Goal: Task Accomplishment & Management: Manage account settings

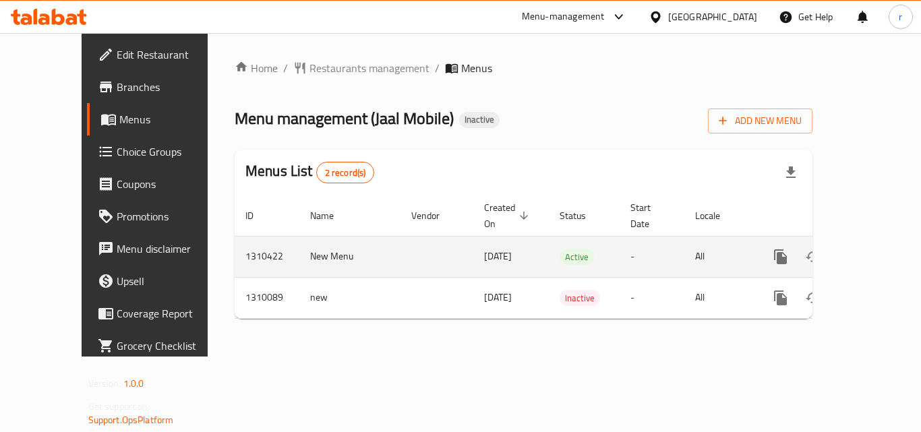
click at [872, 251] on icon "enhanced table" at bounding box center [878, 257] width 12 height 12
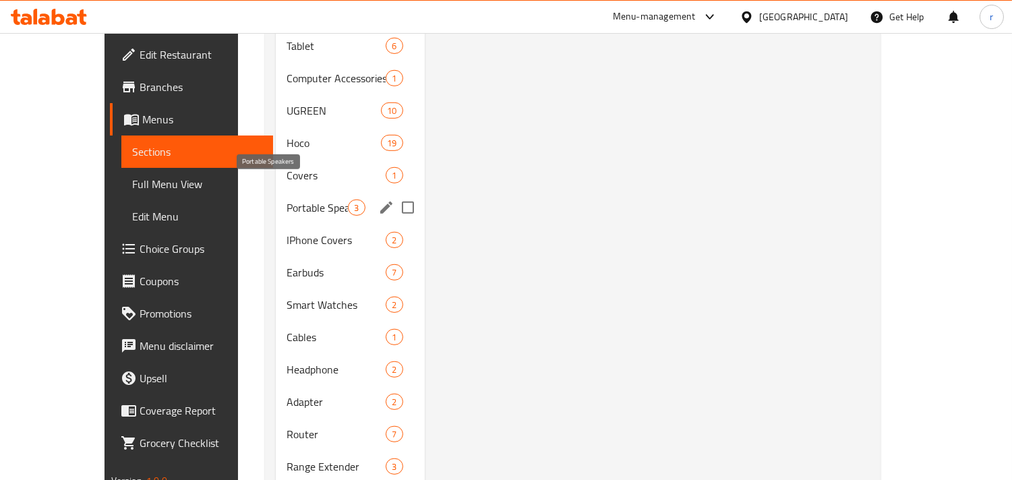
scroll to position [1544, 0]
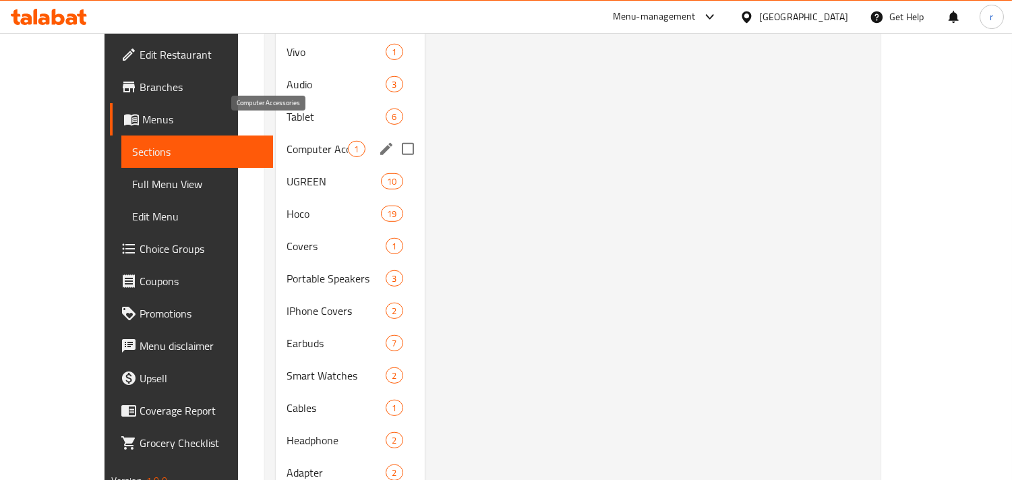
click at [287, 141] on span "Computer Accessories" at bounding box center [317, 149] width 61 height 16
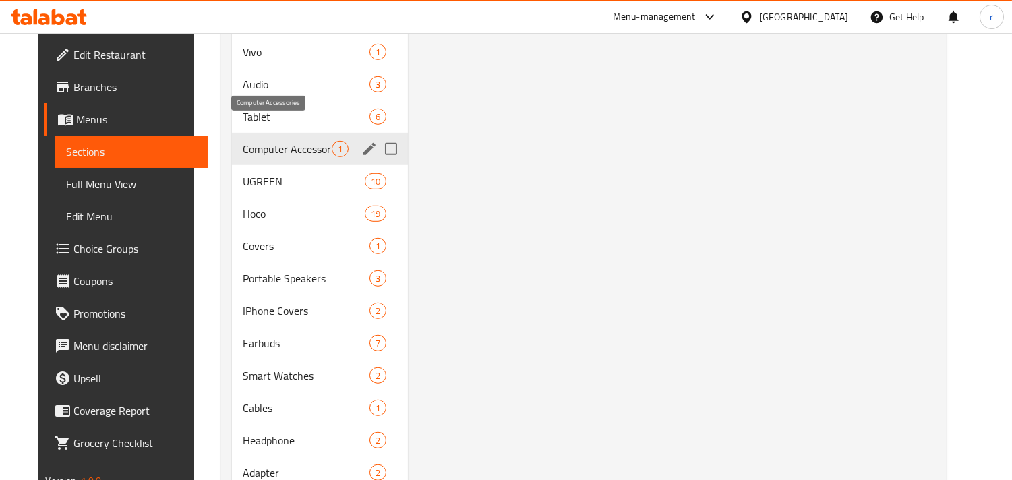
click at [274, 141] on span "Computer Accessories" at bounding box center [287, 149] width 89 height 16
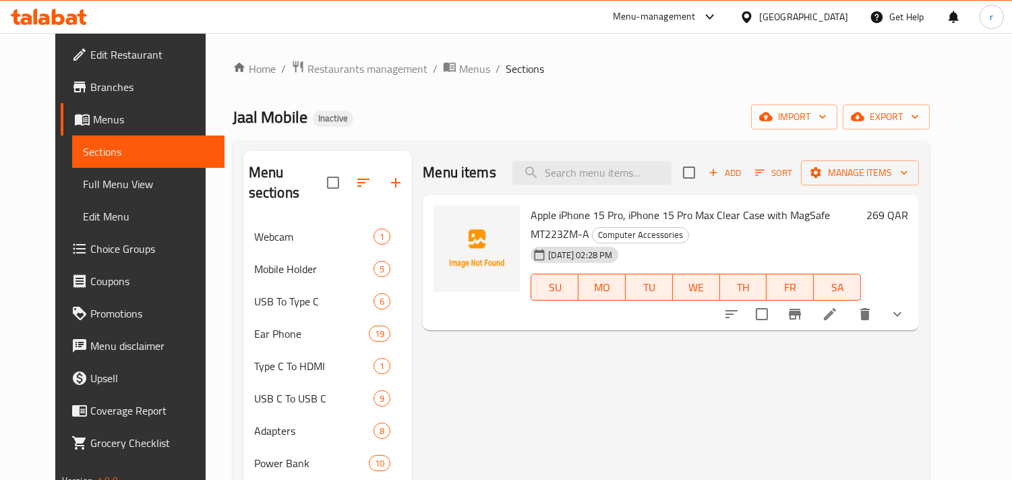
click at [544, 218] on span "Apple iPhone 15 Pro, iPhone 15 Pro Max Clear Case with MagSafe MT223ZM-A" at bounding box center [680, 224] width 299 height 39
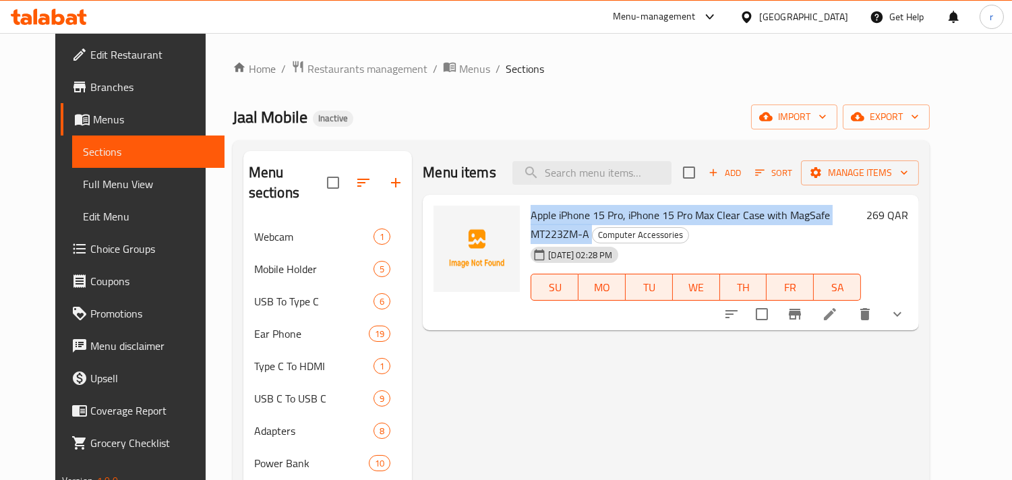
click at [544, 218] on span "Apple iPhone 15 Pro, iPhone 15 Pro Max Clear Case with MagSafe MT223ZM-A" at bounding box center [680, 224] width 299 height 39
copy h6 "Apple iPhone 15 Pro, iPhone 15 Pro Max Clear Case with MagSafe MT223ZM-A"
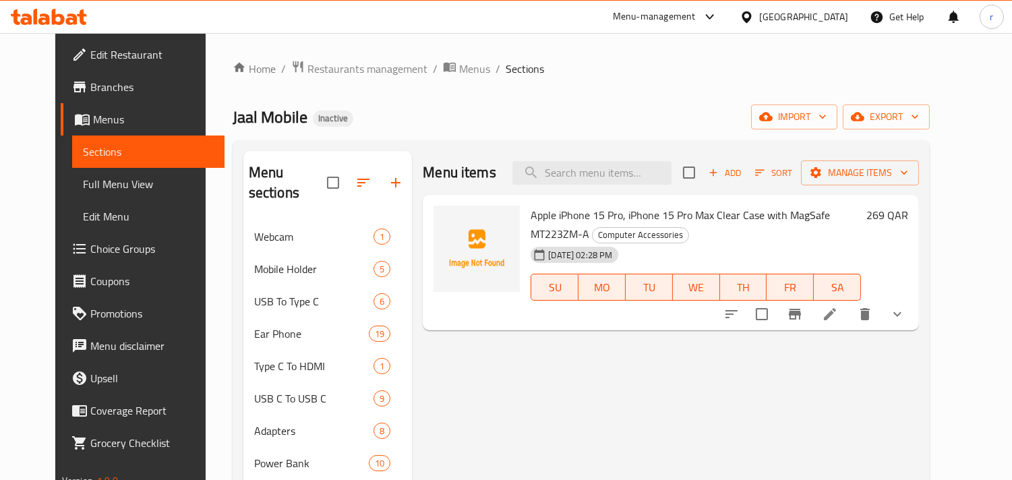
drag, startPoint x: 449, startPoint y: 1, endPoint x: 455, endPoint y: 263, distance: 261.7
click at [455, 263] on div at bounding box center [477, 249] width 86 height 86
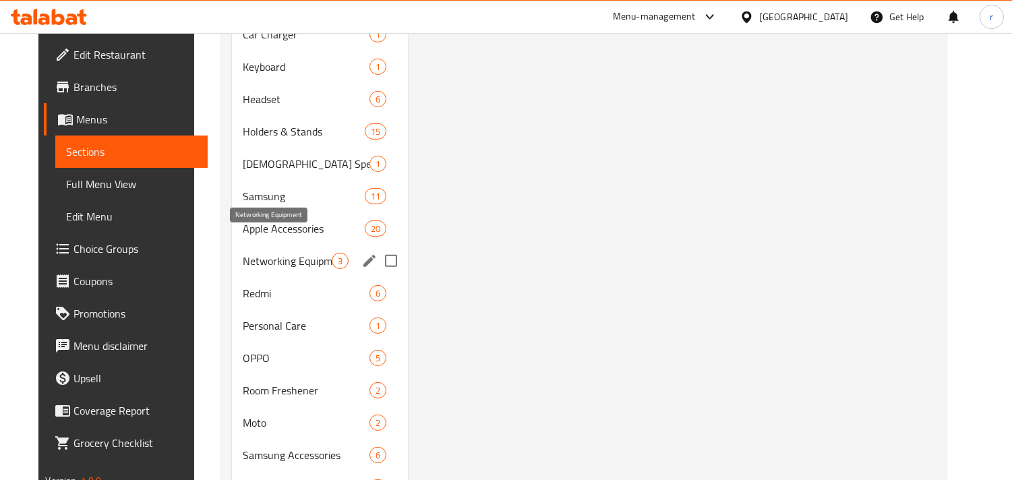
click at [291, 253] on span "Networking Equipment" at bounding box center [287, 261] width 89 height 16
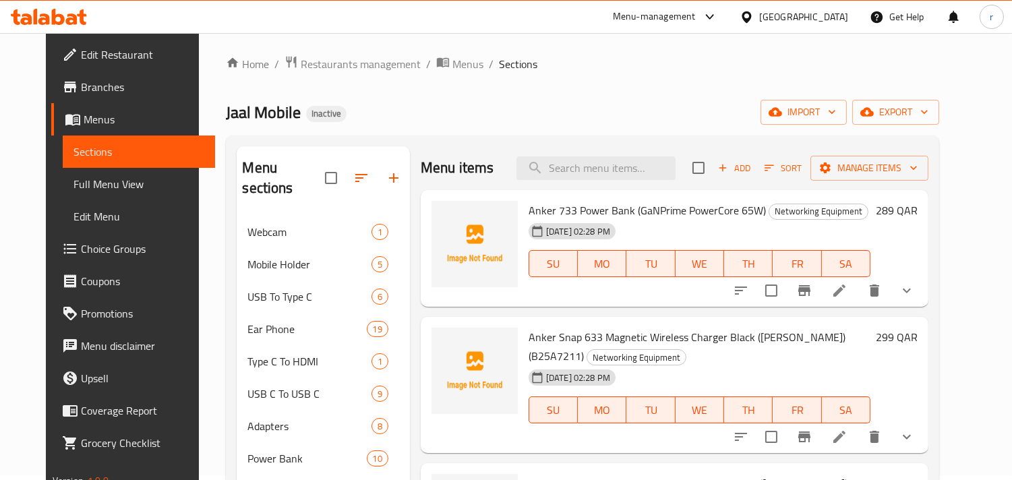
scroll to position [155, 0]
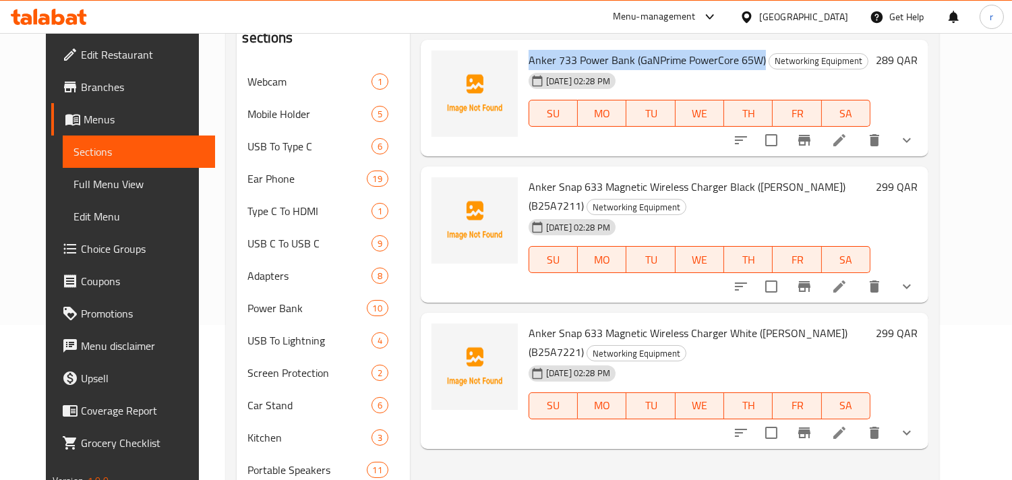
drag, startPoint x: 527, startPoint y: 61, endPoint x: 751, endPoint y: 61, distance: 224.6
click at [751, 61] on div "Anker 733 Power Bank (GaNPrime PowerCore 65W) Networking Equipment 10-09-2025 0…" at bounding box center [699, 98] width 353 height 107
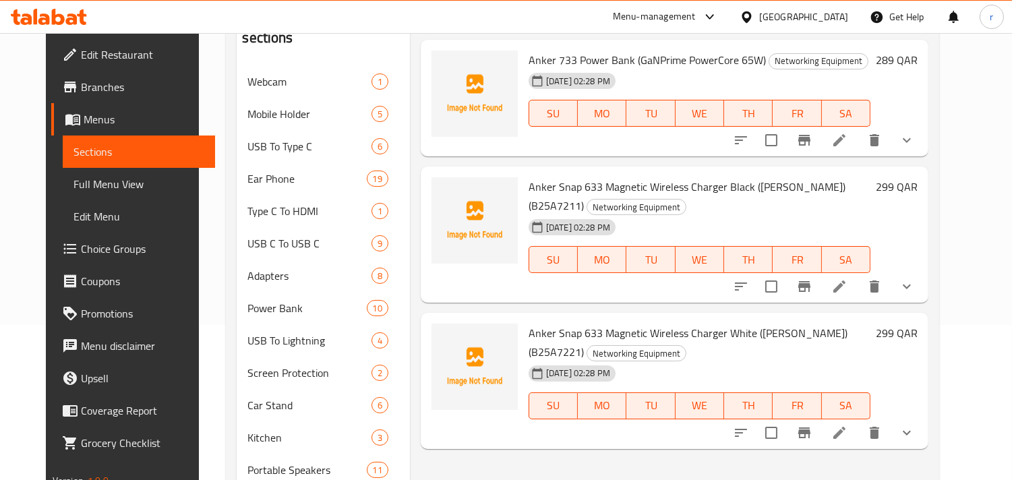
click at [751, 61] on h6 "Anker 733 Power Bank (GaNPrime PowerCore 65W) Networking Equipment" at bounding box center [700, 60] width 342 height 19
click at [646, 62] on span "Anker 733 Power Bank (GaNPrime PowerCore 65W)" at bounding box center [647, 60] width 237 height 20
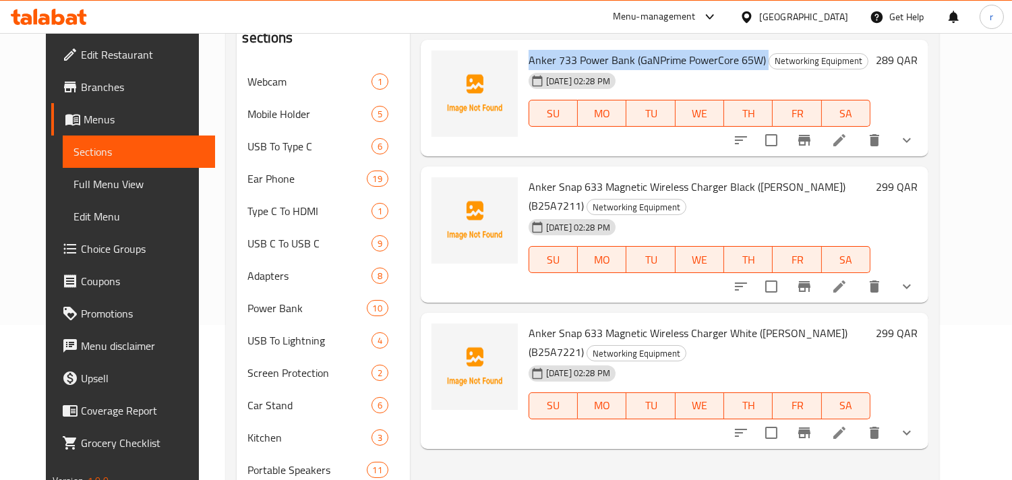
click at [646, 62] on span "Anker 733 Power Bank (GaNPrime PowerCore 65W)" at bounding box center [647, 60] width 237 height 20
copy h6 "Anker 733 Power Bank (GaNPrime PowerCore 65W)"
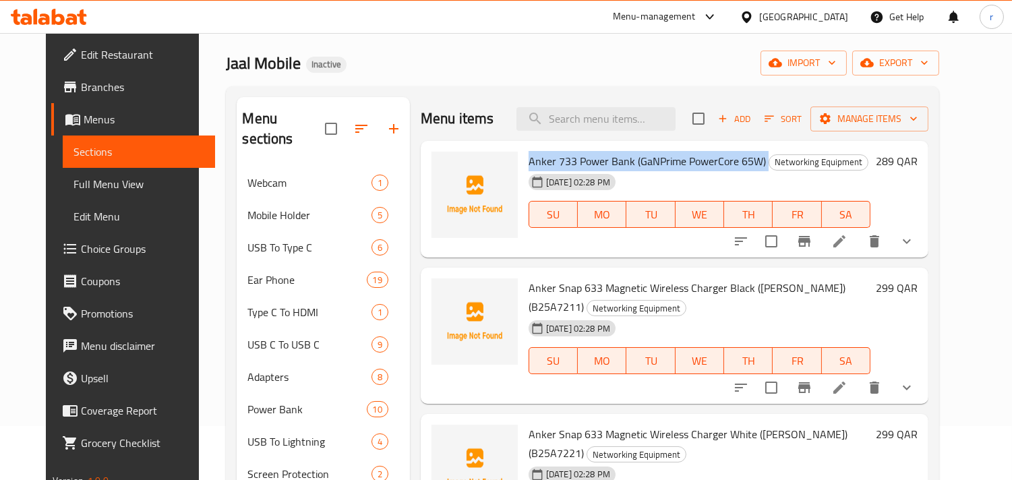
scroll to position [80, 0]
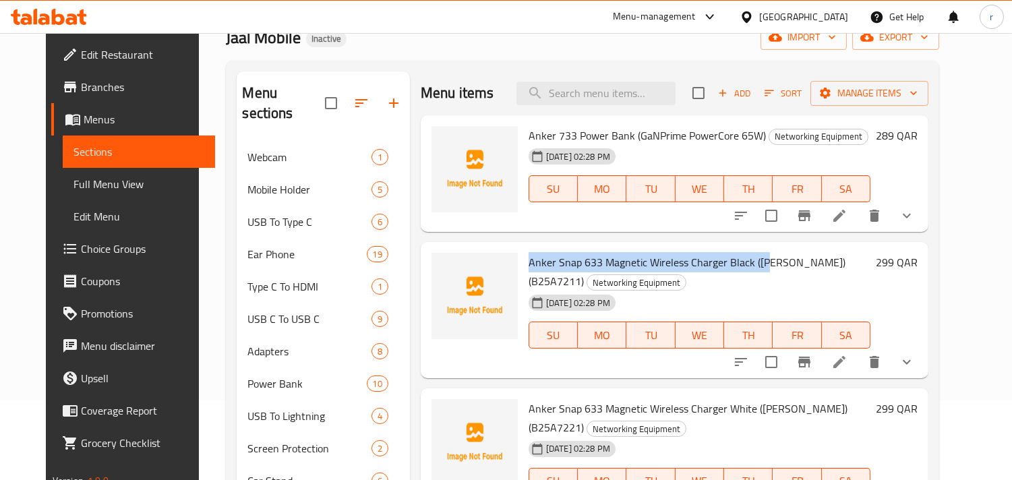
drag, startPoint x: 515, startPoint y: 264, endPoint x: 759, endPoint y: 268, distance: 244.2
click at [759, 268] on div "Anker Snap 633 Magnetic Wireless Charger Black (MagGo) (B25A7211) Networking Eq…" at bounding box center [699, 309] width 353 height 125
copy span "Anker Snap 633 Magnetic Wireless Charger Black (Ma"
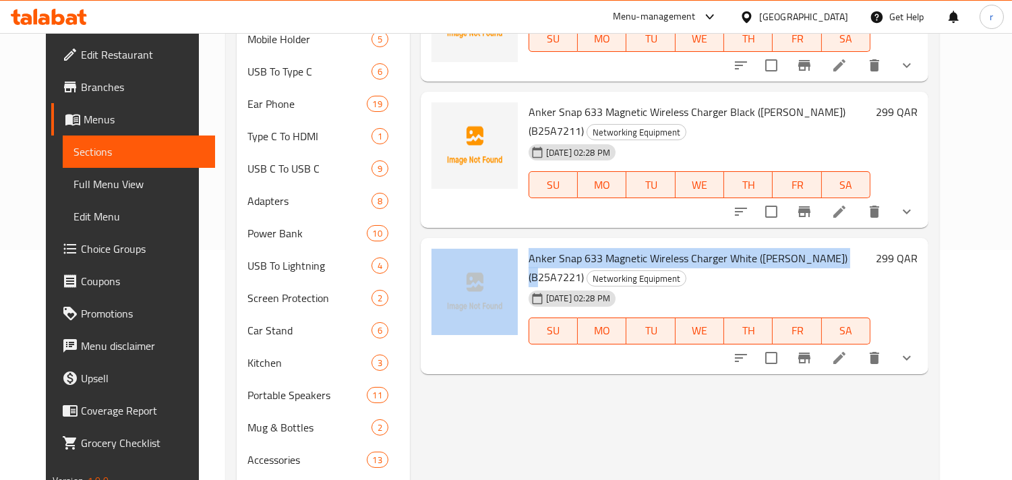
drag, startPoint x: 510, startPoint y: 257, endPoint x: 840, endPoint y: 260, distance: 329.8
click at [840, 260] on div "Anker Snap 633 Magnetic Wireless Charger White (MagGo) (B25A7221) Networking Eq…" at bounding box center [674, 305] width 497 height 125
copy div "Anker Snap 633 Magnetic Wireless Charger White (MagGo) (B25A7221)"
click at [555, 265] on span "Anker Snap 633 Magnetic Wireless Charger White (MagGo) (B25A7221)" at bounding box center [688, 267] width 319 height 39
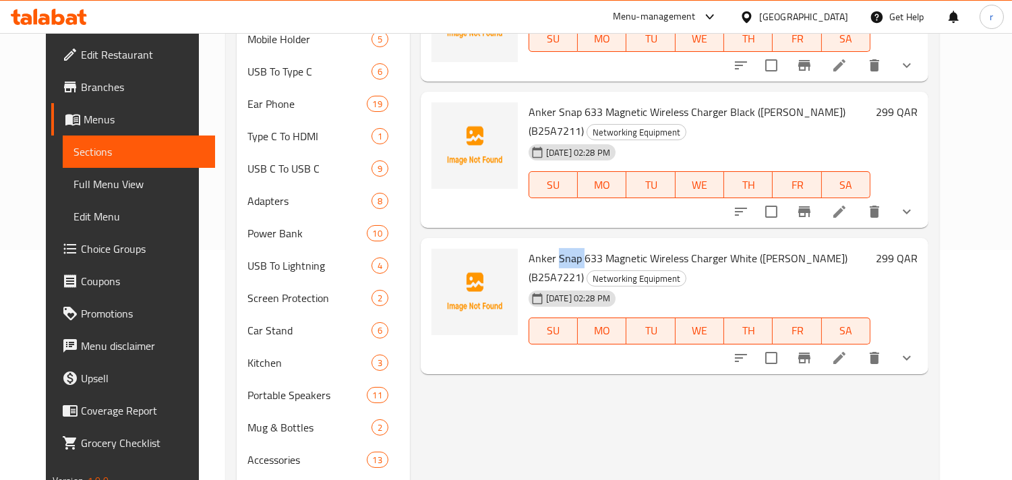
click at [556, 264] on span "Anker Snap 633 Magnetic Wireless Charger White (MagGo) (B25A7221)" at bounding box center [688, 267] width 319 height 39
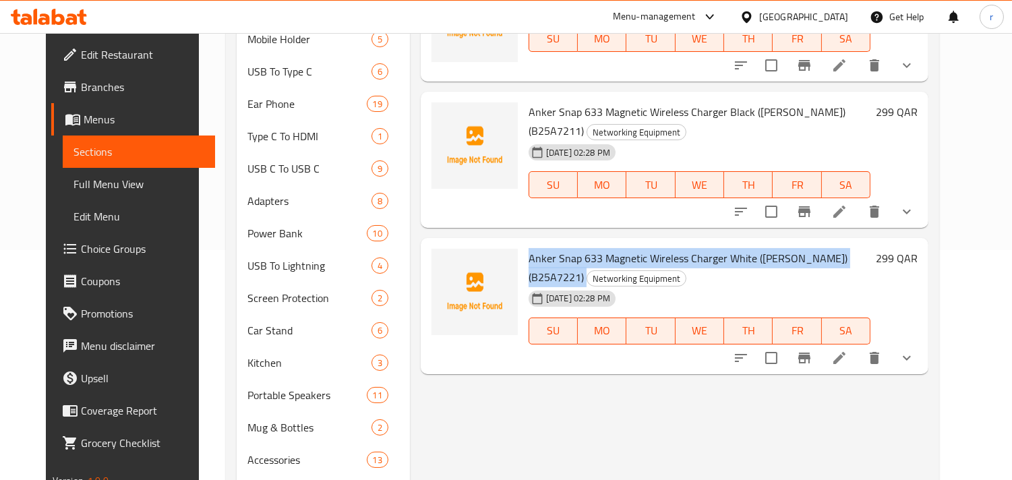
click at [556, 264] on span "Anker Snap 633 Magnetic Wireless Charger White (MagGo) (B25A7221)" at bounding box center [688, 267] width 319 height 39
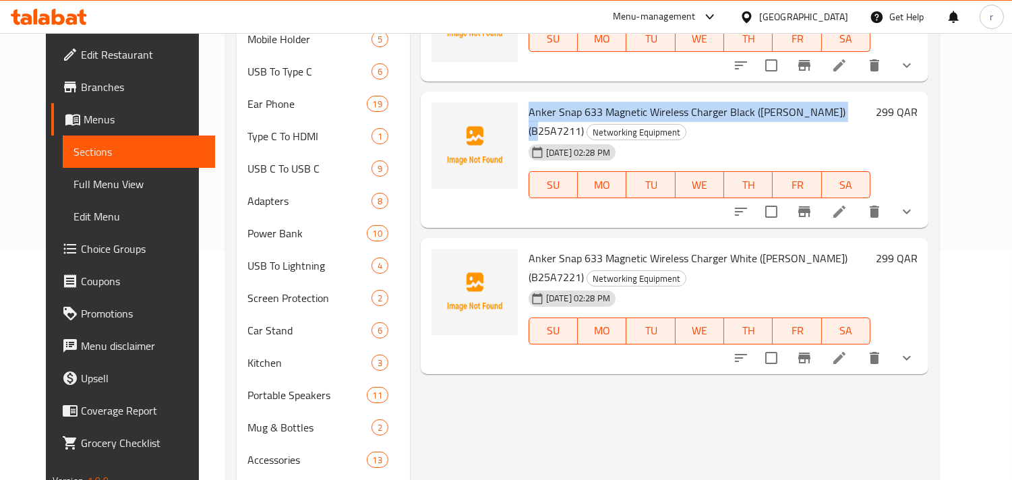
drag, startPoint x: 537, startPoint y: 115, endPoint x: 858, endPoint y: 101, distance: 320.6
click at [858, 101] on div "Anker Snap 633 Magnetic Wireless Charger Black (MagGo) (B25A7211) Networking Eq…" at bounding box center [699, 159] width 353 height 125
copy span "Anker Snap 633 Magnetic Wireless Charger Black (MagGo) (B25A7211)"
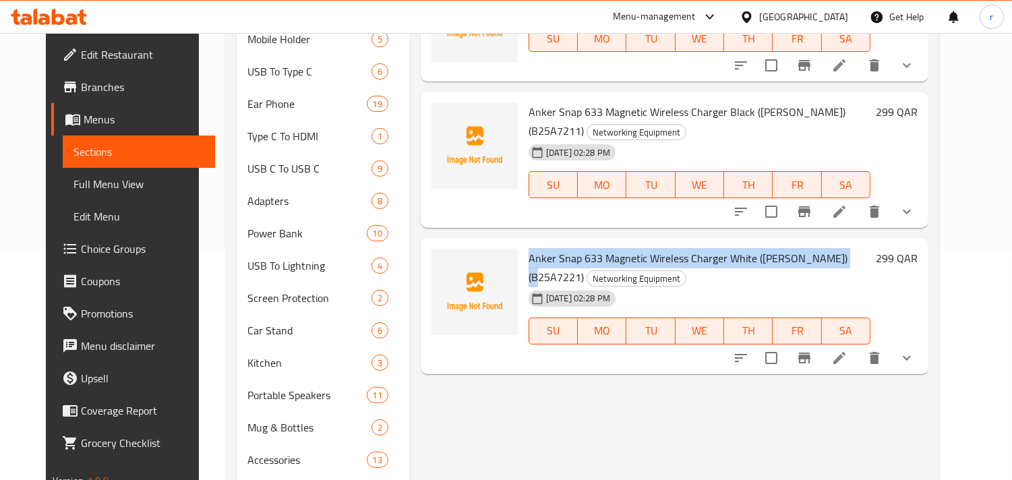
drag, startPoint x: 516, startPoint y: 259, endPoint x: 852, endPoint y: 254, distance: 336.6
click at [852, 254] on div "Anker Snap 633 Magnetic Wireless Charger White (MagGo) (B25A7221) Networking Eq…" at bounding box center [699, 305] width 353 height 125
click at [852, 254] on h6 "Anker Snap 633 Magnetic Wireless Charger White (MagGo) (B25A7221) Networking Eq…" at bounding box center [700, 268] width 342 height 38
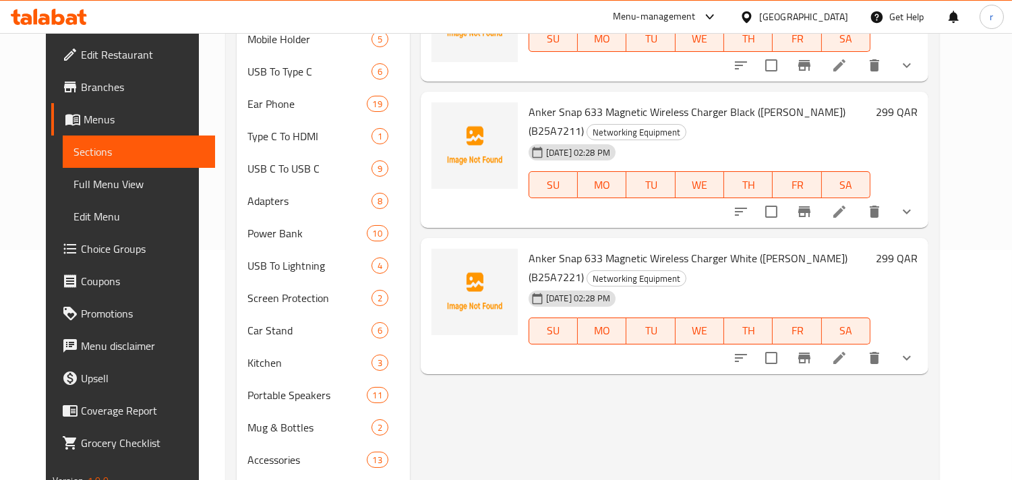
click at [576, 257] on span "Anker Snap 633 Magnetic Wireless Charger White (MagGo) (B25A7221)" at bounding box center [688, 267] width 319 height 39
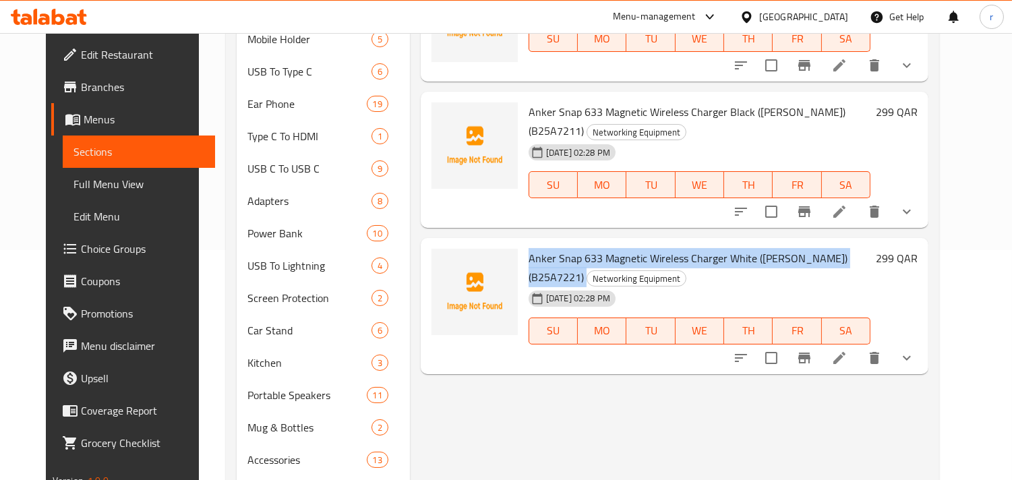
click at [577, 257] on span "Anker Snap 633 Magnetic Wireless Charger White (MagGo) (B25A7221)" at bounding box center [688, 267] width 319 height 39
copy h6 "Anker Snap 633 Magnetic Wireless Charger White (MagGo) (B25A7221)"
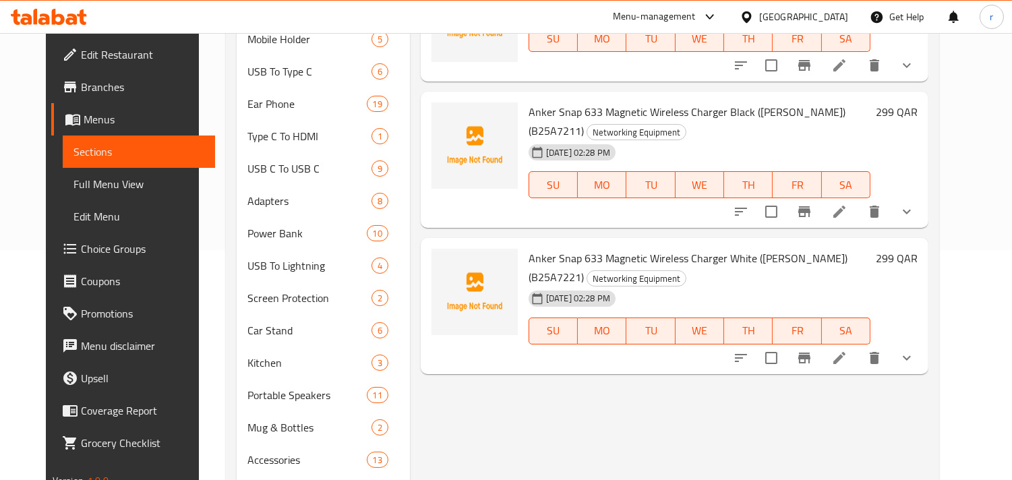
click at [577, 108] on span "Anker Snap 633 Magnetic Wireless Charger Black (MagGo) (B25A7211)" at bounding box center [687, 121] width 317 height 39
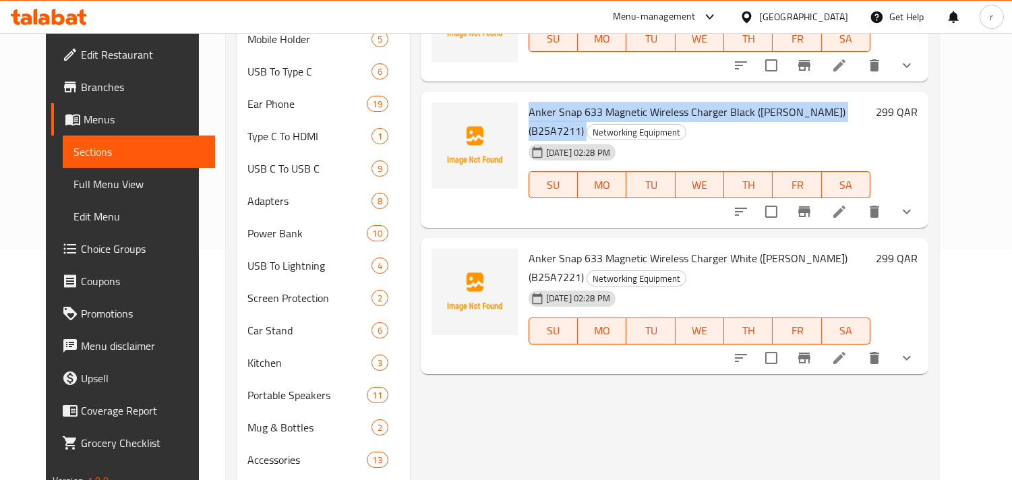
click at [577, 108] on span "Anker Snap 633 Magnetic Wireless Charger Black (MagGo) (B25A7211)" at bounding box center [687, 121] width 317 height 39
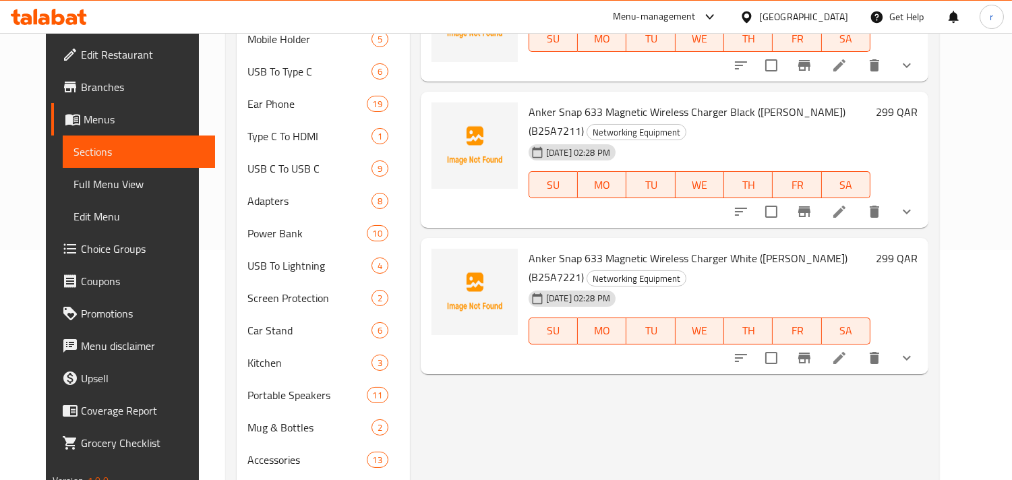
click at [572, 257] on span "Anker Snap 633 Magnetic Wireless Charger White (MagGo) (B25A7221)" at bounding box center [688, 267] width 319 height 39
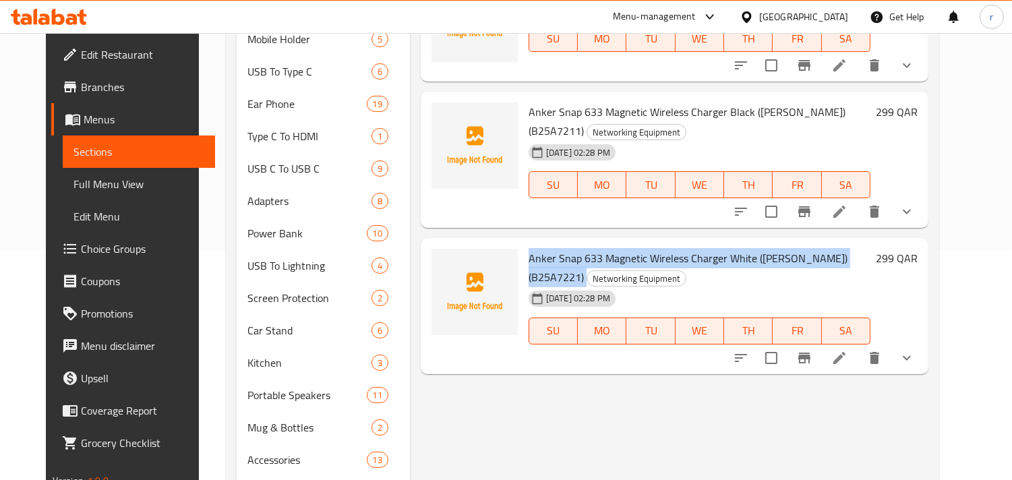
click at [572, 257] on span "Anker Snap 633 Magnetic Wireless Charger White (MagGo) (B25A7221)" at bounding box center [688, 267] width 319 height 39
copy h6 "Anker Snap 633 Magnetic Wireless Charger White (MagGo) (B25A7221)"
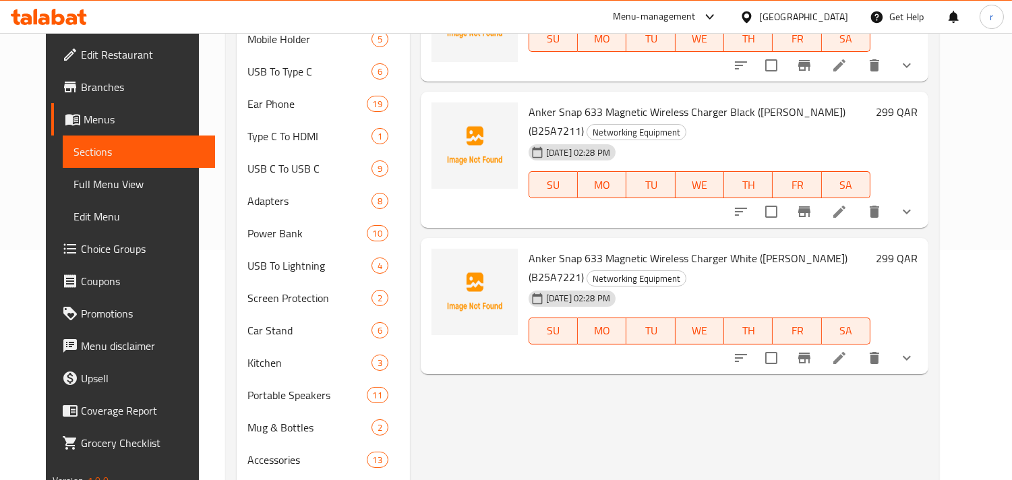
click at [527, 12] on div "Menu-management Qatar Get Help r" at bounding box center [506, 17] width 1012 height 32
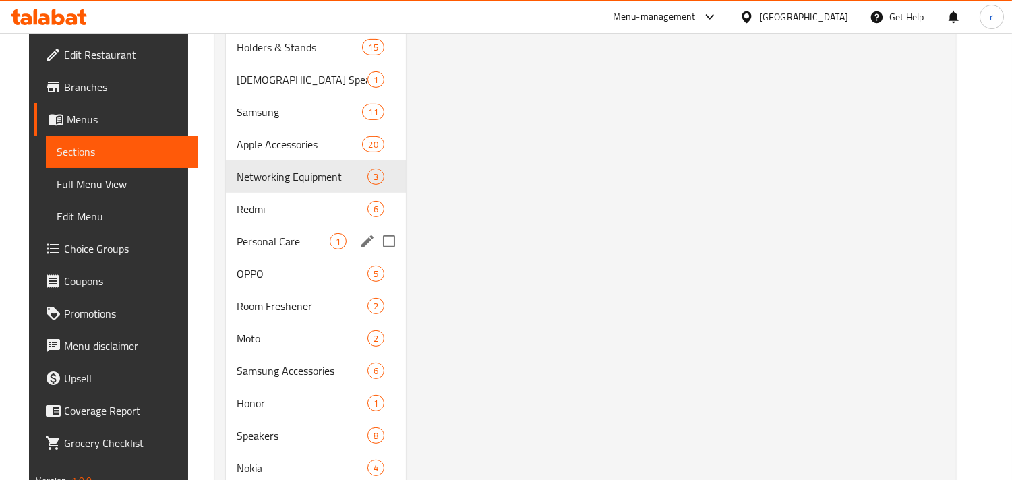
click at [255, 241] on span "Personal Care" at bounding box center [283, 241] width 92 height 16
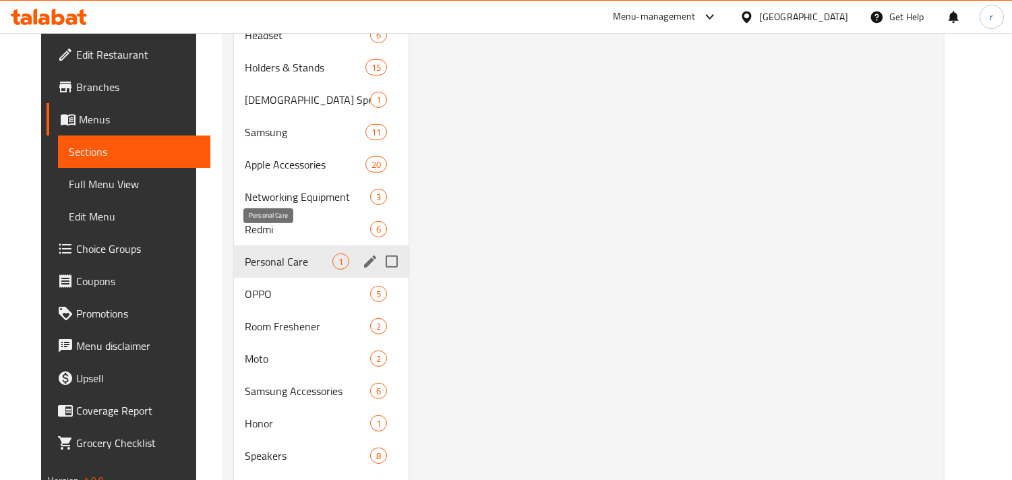
click at [263, 254] on span "Personal Care" at bounding box center [289, 262] width 88 height 16
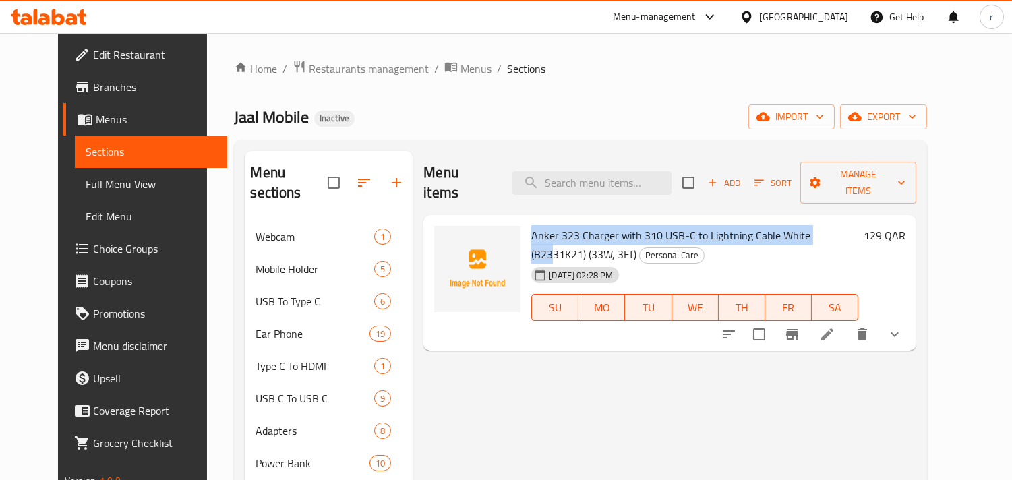
drag, startPoint x: 520, startPoint y: 216, endPoint x: 811, endPoint y: 217, distance: 290.7
click at [811, 225] on span "Anker 323 Charger with 310 USB-C to Lightning Cable White (B2331K21) (33W, 3FT)" at bounding box center [670, 244] width 279 height 39
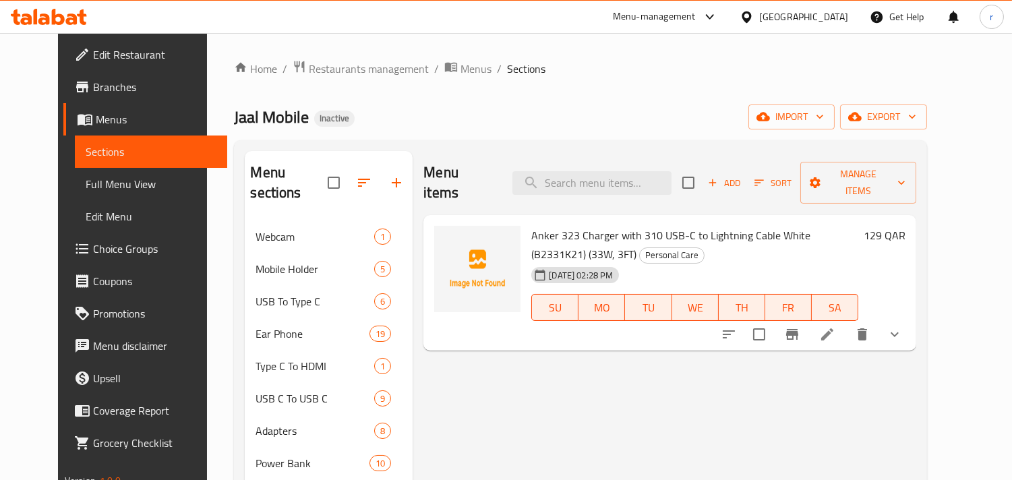
click at [650, 225] on span "Anker 323 Charger with 310 USB-C to Lightning Cable White (B2331K21) (33W, 3FT)" at bounding box center [670, 244] width 279 height 39
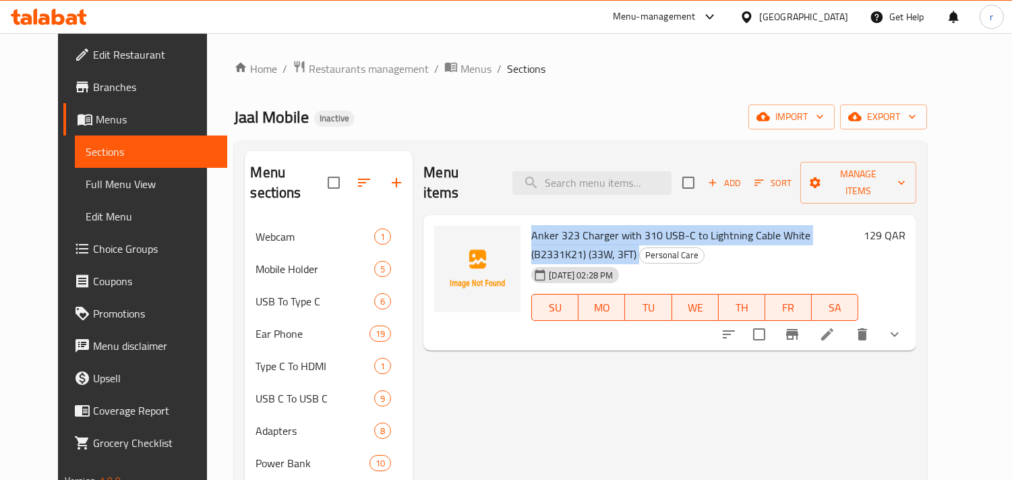
click at [650, 225] on span "Anker 323 Charger with 310 USB-C to Lightning Cable White (B2331K21) (33W, 3FT)" at bounding box center [670, 244] width 279 height 39
copy h6 "Anker 323 Charger with 310 USB-C to Lightning Cable White (B2331K21) (33W, 3FT)"
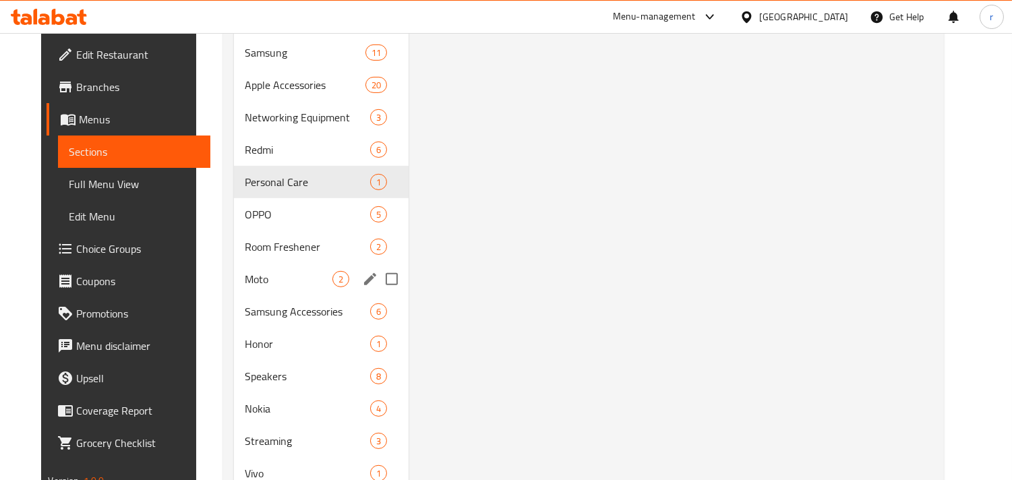
scroll to position [1123, 0]
click at [266, 238] on span "Room Freshener" at bounding box center [289, 246] width 88 height 16
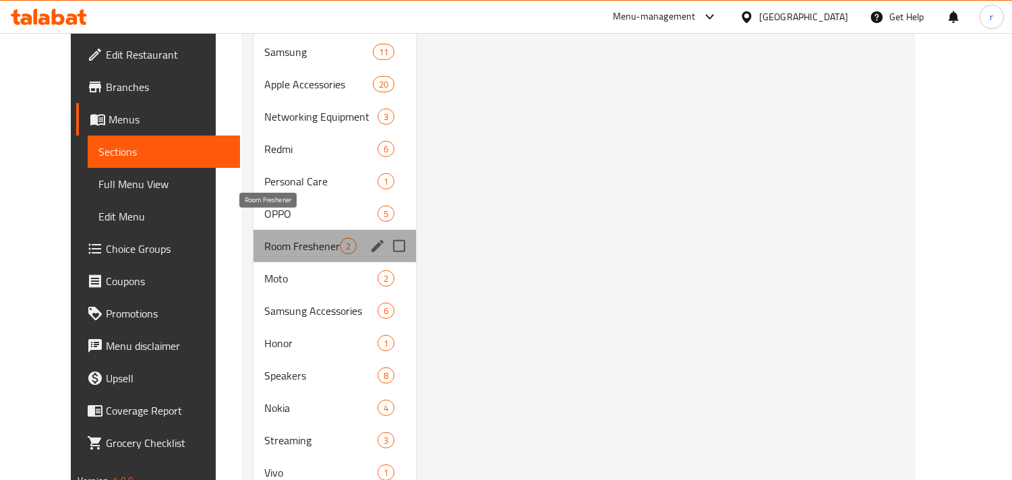
click at [264, 238] on span "Room Freshener" at bounding box center [302, 246] width 76 height 16
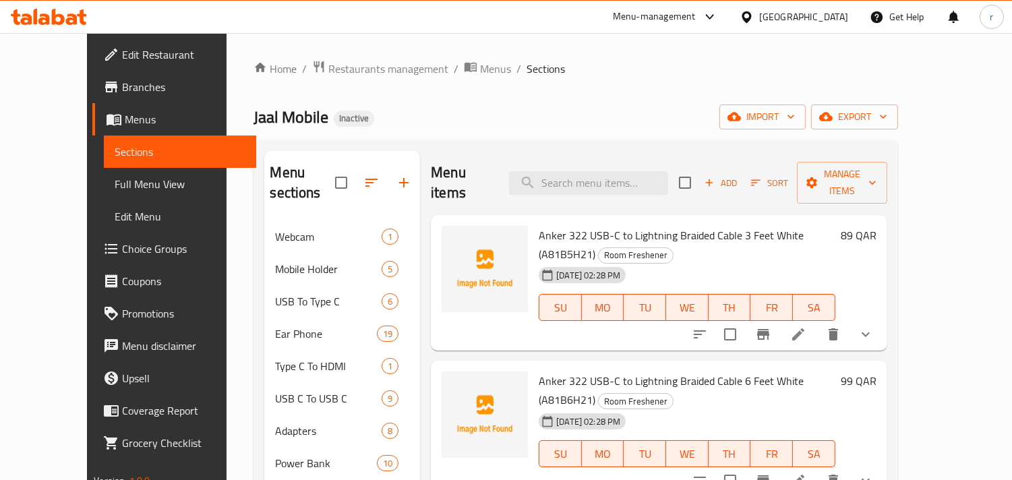
click at [533, 221] on div "Anker 322 USB-C to Lightning Braided Cable 3 Feet White (A81B5H21) Room Freshen…" at bounding box center [686, 283] width 307 height 125
drag, startPoint x: 524, startPoint y: 212, endPoint x: 548, endPoint y: 212, distance: 24.3
click at [539, 225] on span "Anker 322 USB-C to Lightning Braided Cable 3 Feet White (A81B5H21)" at bounding box center [671, 244] width 265 height 39
drag, startPoint x: 645, startPoint y: 212, endPoint x: 851, endPoint y: 212, distance: 205.7
click at [835, 226] on h6 "Anker 322 USB-C to Lightning Braided Cable 3 Feet White (A81B5H21) Room Freshen…" at bounding box center [687, 245] width 296 height 38
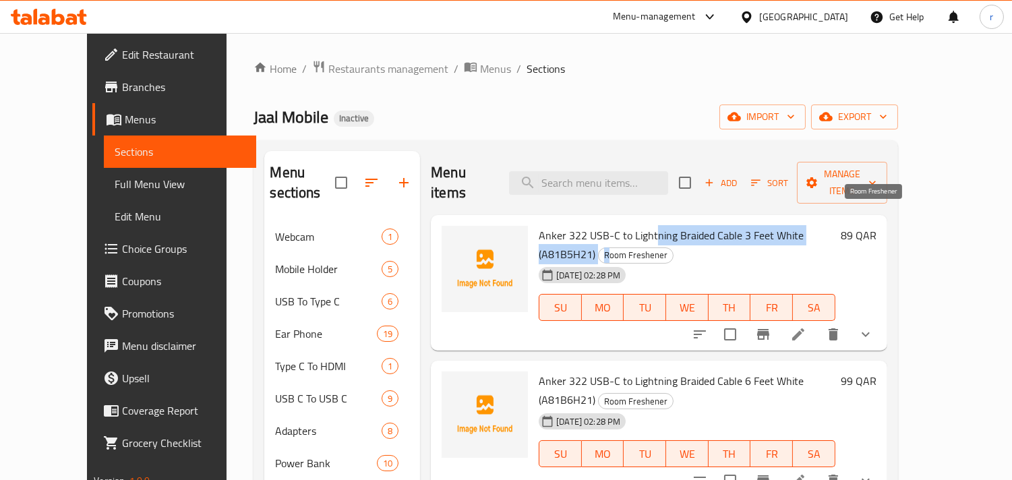
click at [716, 225] on span "Anker 322 USB-C to Lightning Braided Cable 3 Feet White (A81B5H21)" at bounding box center [671, 244] width 265 height 39
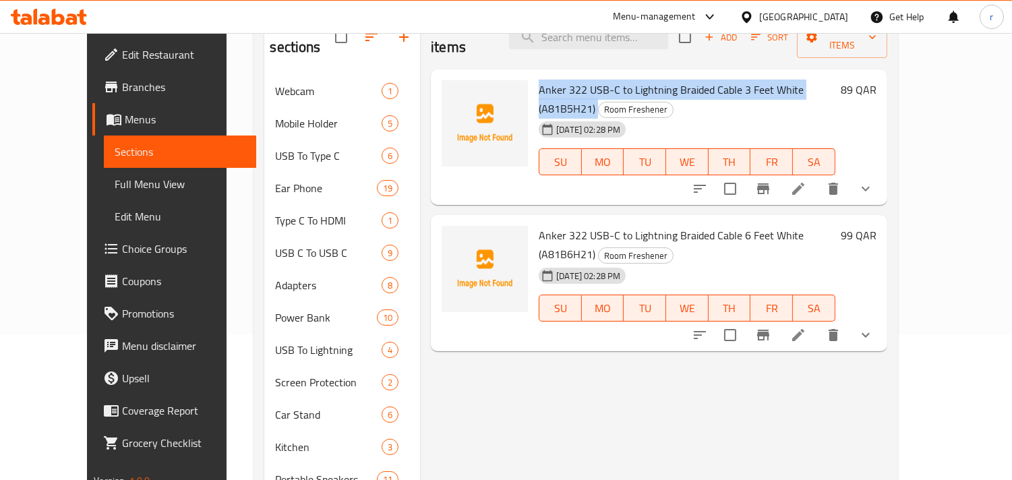
scroll to position [150, 0]
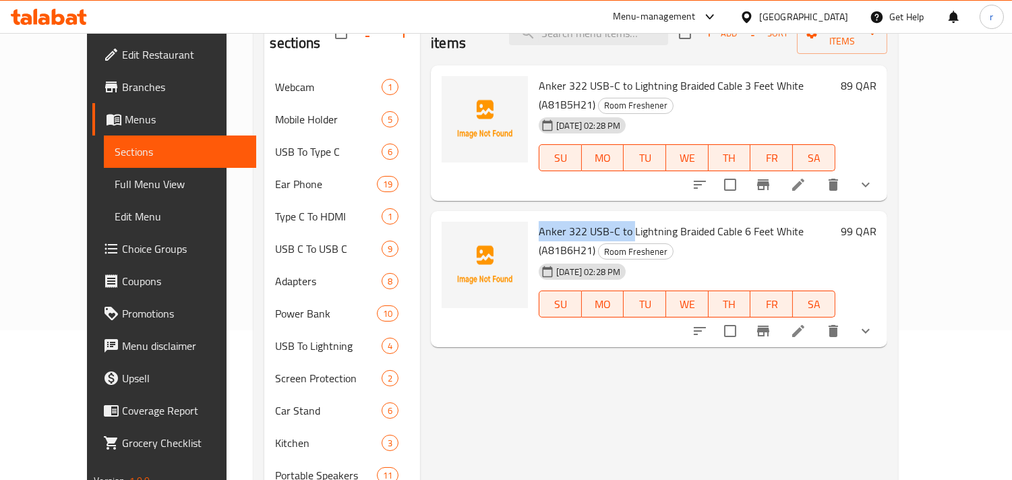
drag, startPoint x: 519, startPoint y: 184, endPoint x: 648, endPoint y: 186, distance: 128.8
click at [637, 216] on div "Anker 322 USB-C to Lightning Braided Cable 6 Feet White (A81B6H21) Room Freshen…" at bounding box center [686, 278] width 307 height 125
drag, startPoint x: 868, startPoint y: 189, endPoint x: 840, endPoint y: 194, distance: 28.0
click at [673, 244] on span "Room Freshener" at bounding box center [636, 252] width 74 height 16
click at [786, 221] on span "Anker 322 USB-C to Lightning Braided Cable 6 Feet White (A81B6H21)" at bounding box center [671, 240] width 265 height 39
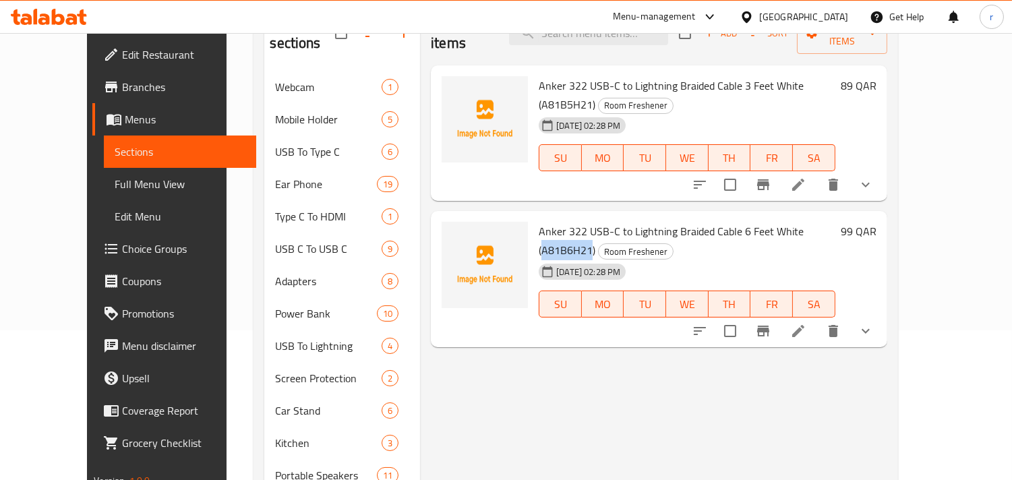
click at [786, 221] on span "Anker 322 USB-C to Lightning Braided Cable 6 Feet White (A81B6H21)" at bounding box center [671, 240] width 265 height 39
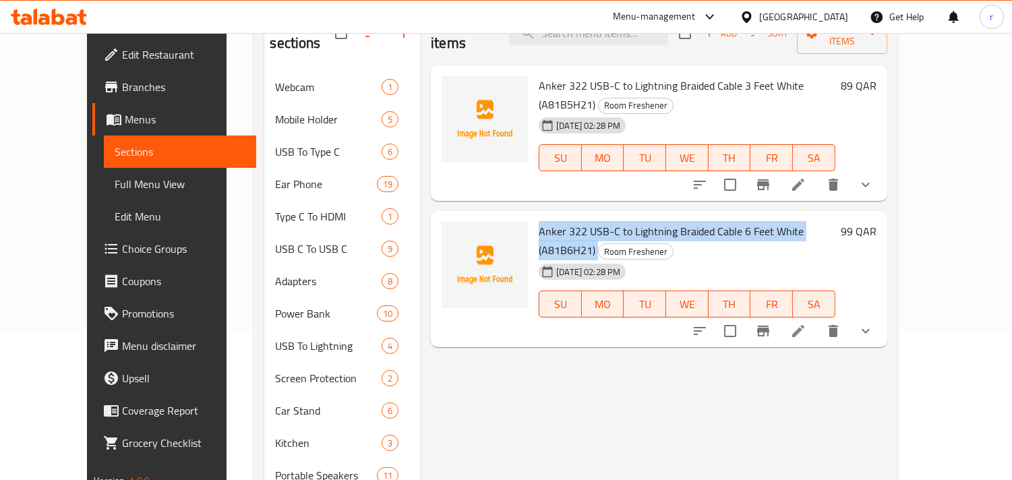
click at [786, 221] on span "Anker 322 USB-C to Lightning Braided Cable 6 Feet White (A81B6H21)" at bounding box center [671, 240] width 265 height 39
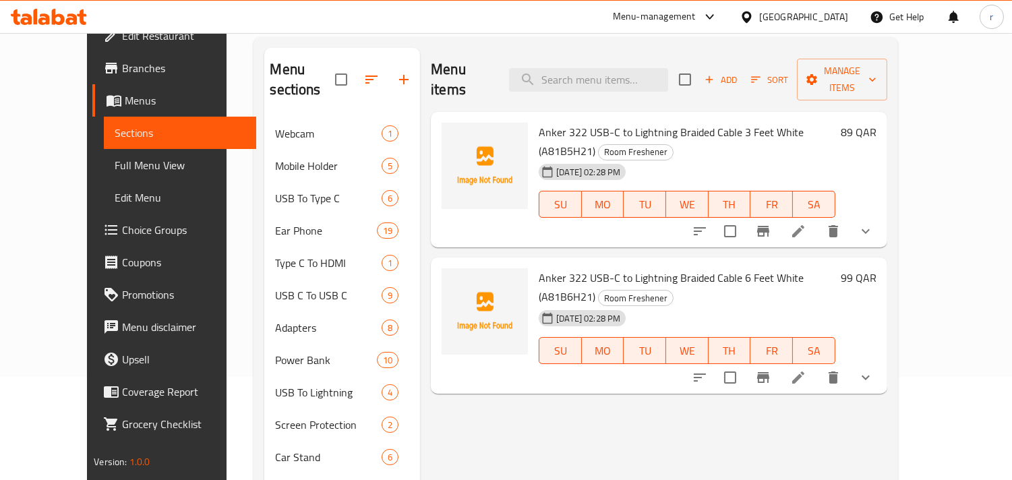
scroll to position [1109, 0]
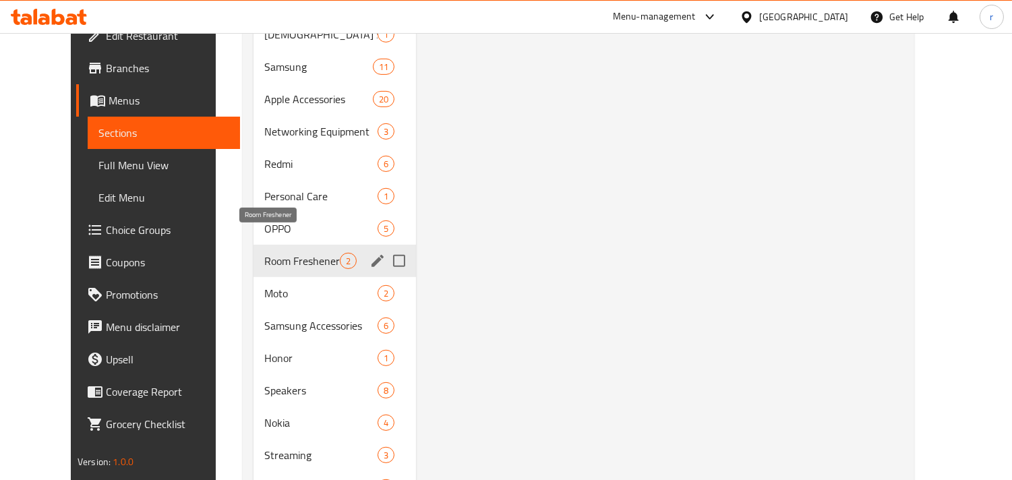
click at [264, 253] on span "Room Freshener" at bounding box center [302, 261] width 76 height 16
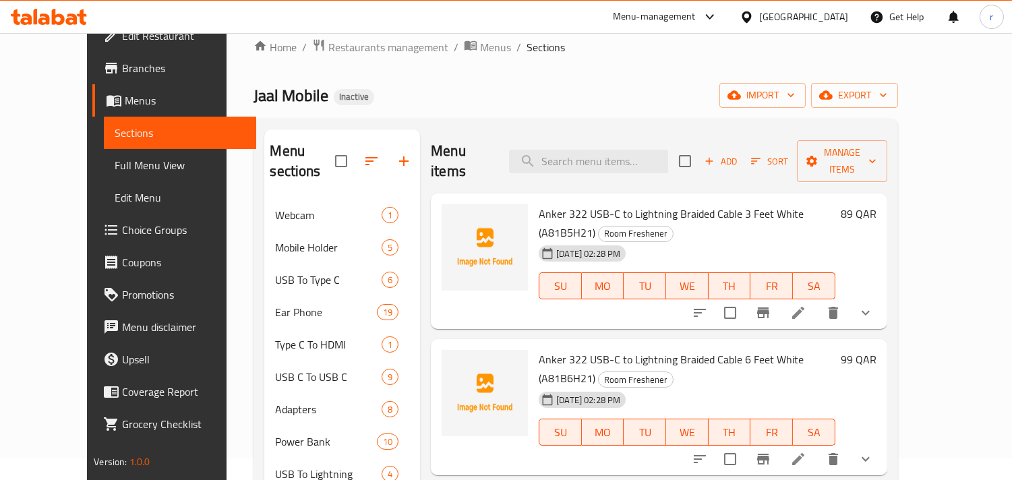
scroll to position [0, 0]
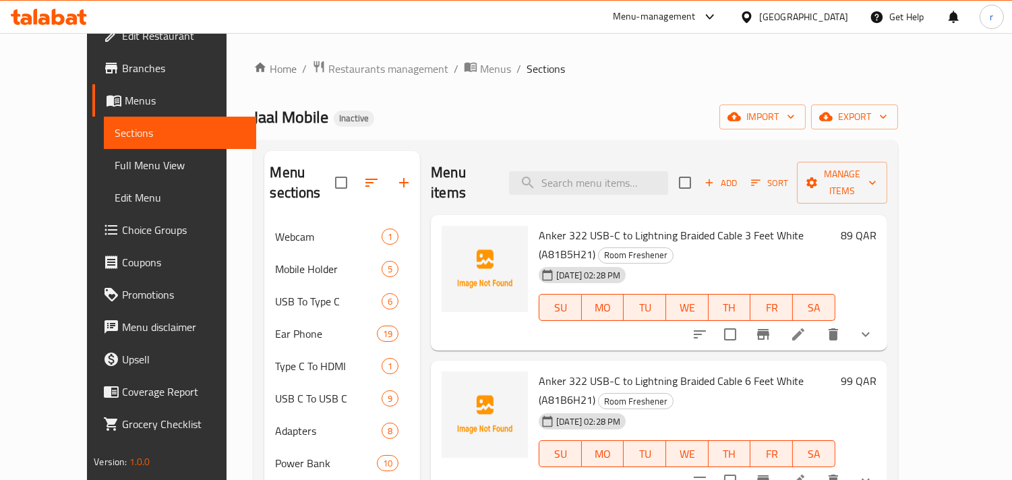
click at [709, 225] on span "Anker 322 USB-C to Lightning Braided Cable 3 Feet White (A81B5H21)" at bounding box center [671, 244] width 265 height 39
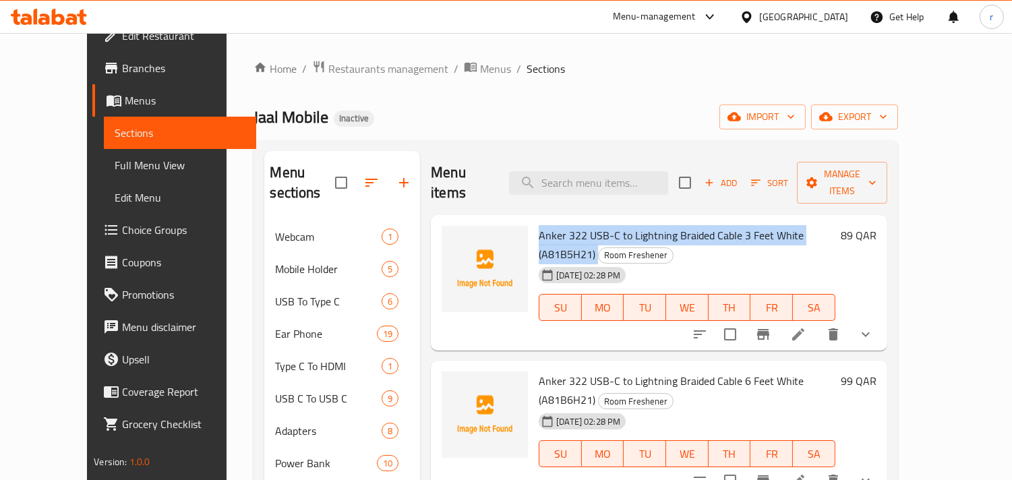
click at [709, 225] on span "Anker 322 USB-C to Lightning Braided Cable 3 Feet White (A81B5H21)" at bounding box center [671, 244] width 265 height 39
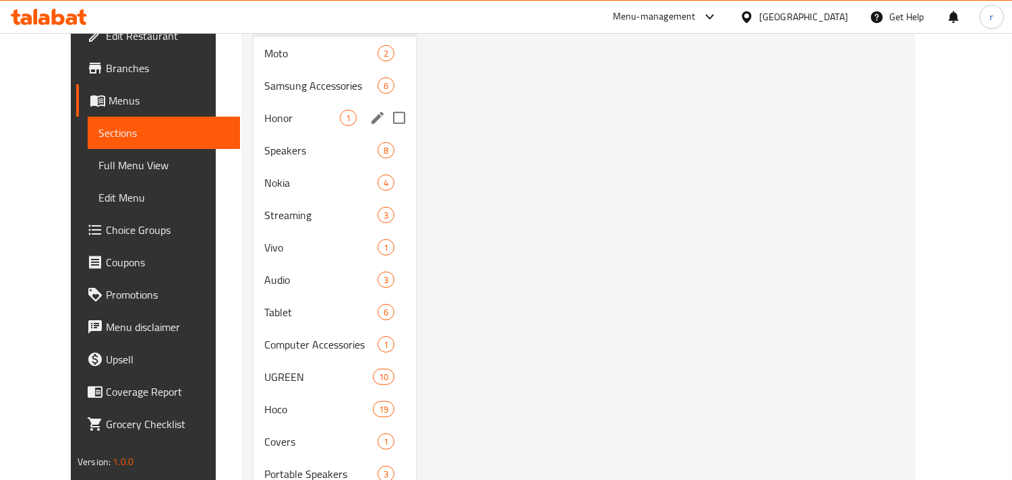
scroll to position [1198, 0]
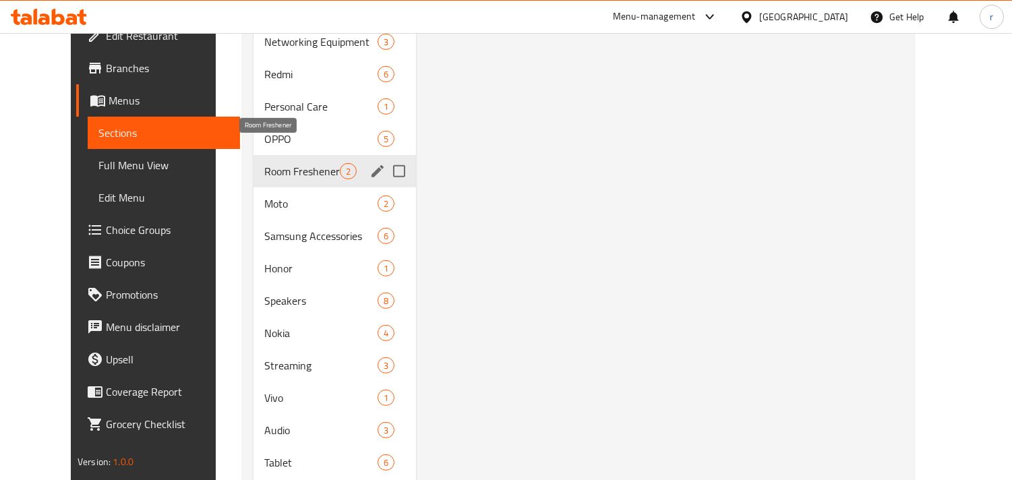
click at [297, 163] on span "Room Freshener" at bounding box center [302, 171] width 76 height 16
click at [398, 155] on div "Room Freshener 2" at bounding box center [335, 171] width 163 height 32
click at [370, 163] on icon "edit" at bounding box center [378, 171] width 16 height 16
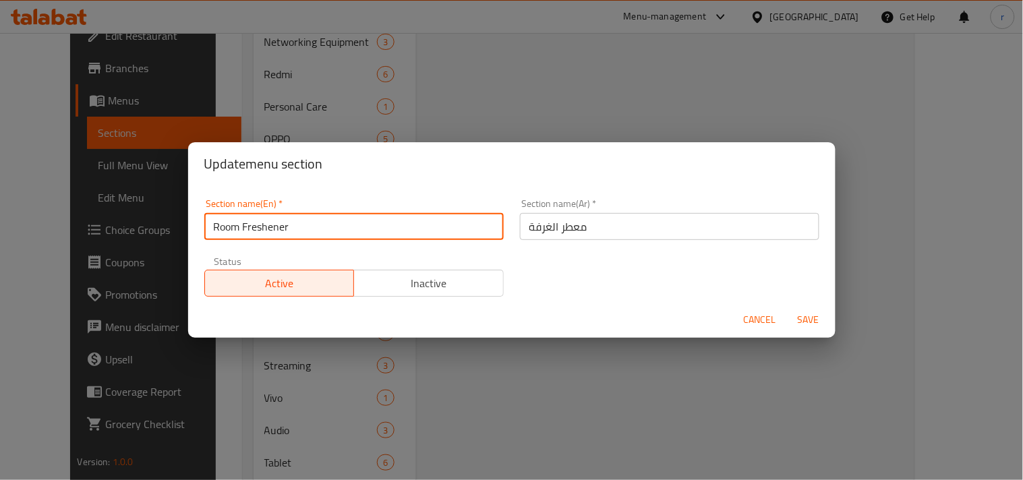
drag, startPoint x: 374, startPoint y: 233, endPoint x: 0, endPoint y: 223, distance: 374.4
click at [0, 223] on div "Update menu section Section name(En)   * Room Freshener Section name(En) * Sect…" at bounding box center [511, 240] width 1023 height 480
type input "a"
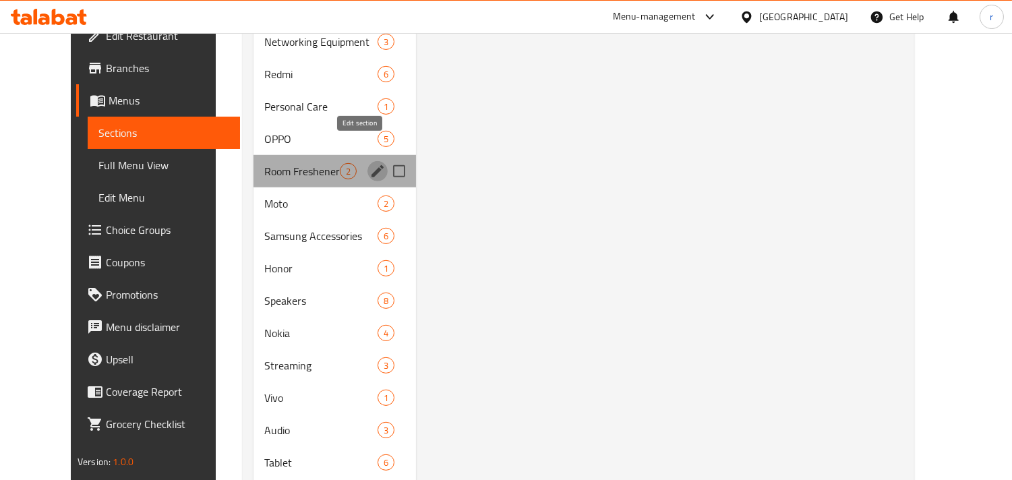
click at [370, 163] on icon "edit" at bounding box center [378, 171] width 16 height 16
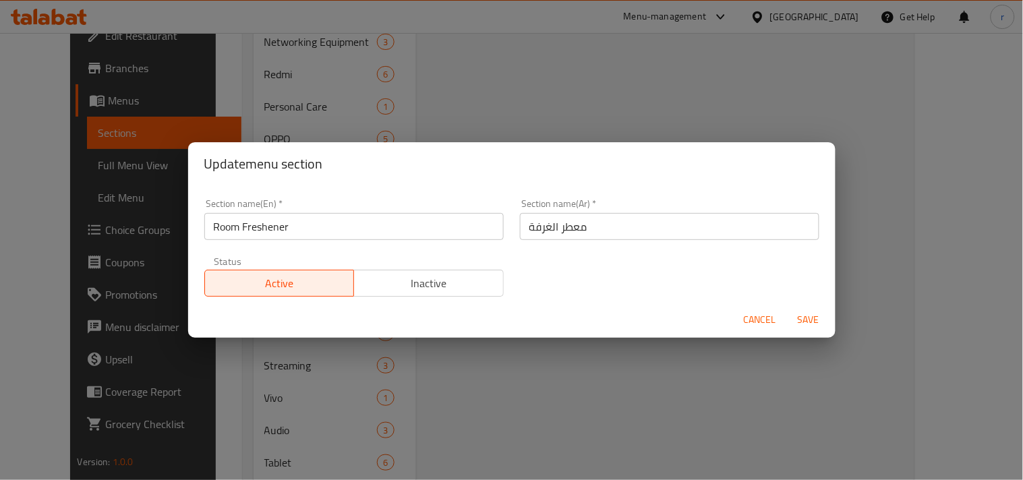
click at [299, 229] on input "Room Freshener" at bounding box center [353, 226] width 299 height 27
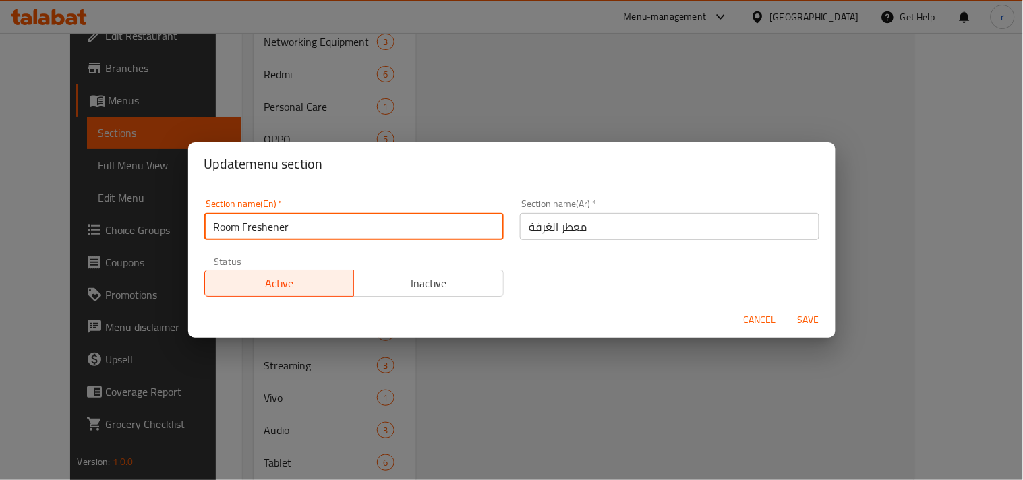
click at [299, 229] on input "Room Freshener" at bounding box center [353, 226] width 299 height 27
drag, startPoint x: 299, startPoint y: 229, endPoint x: 165, endPoint y: 212, distance: 135.9
click at [165, 212] on div "Update menu section Section name(En)   * Room Freshener Section name(En) * Sect…" at bounding box center [511, 240] width 1023 height 480
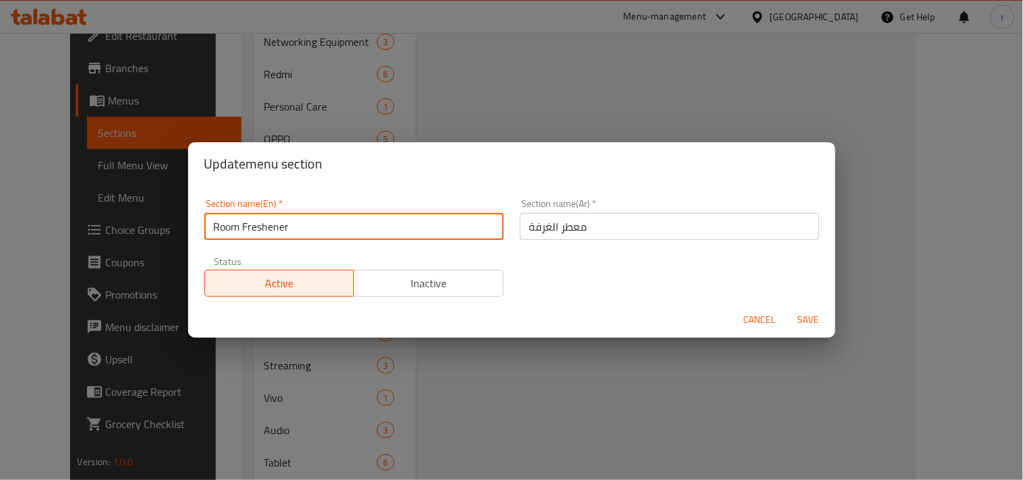
paste input "Accessories"
type input "Accessories"
click at [809, 319] on span "Save" at bounding box center [808, 320] width 32 height 17
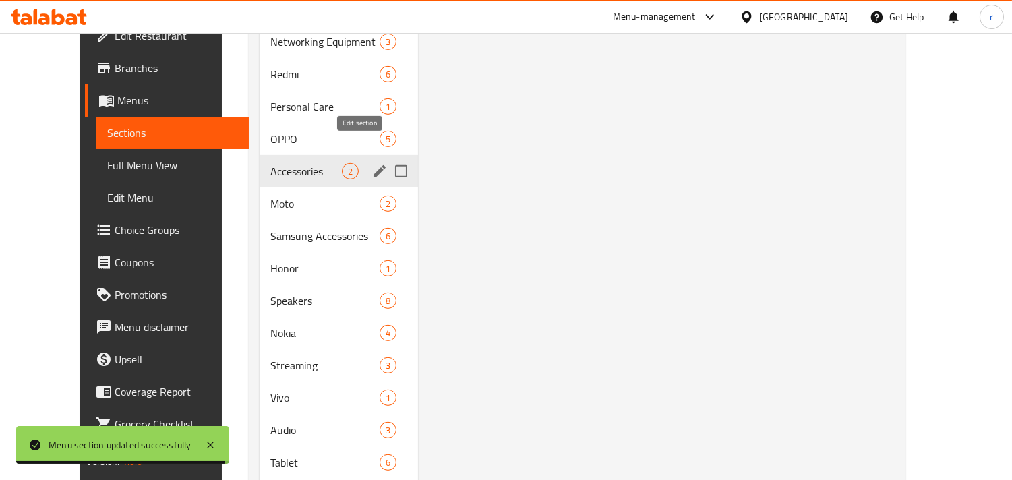
click at [372, 163] on icon "edit" at bounding box center [380, 171] width 16 height 16
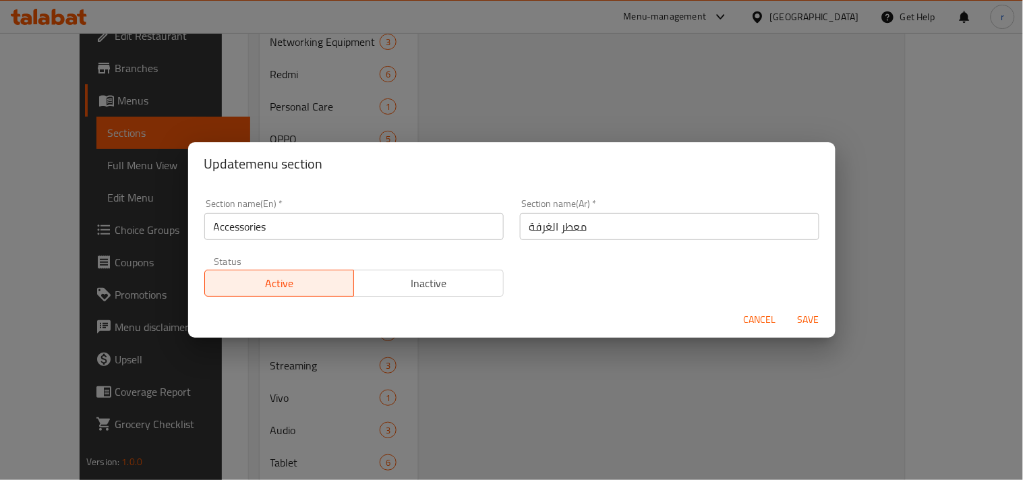
click at [588, 230] on input "معطر الغرفة" at bounding box center [669, 226] width 299 height 27
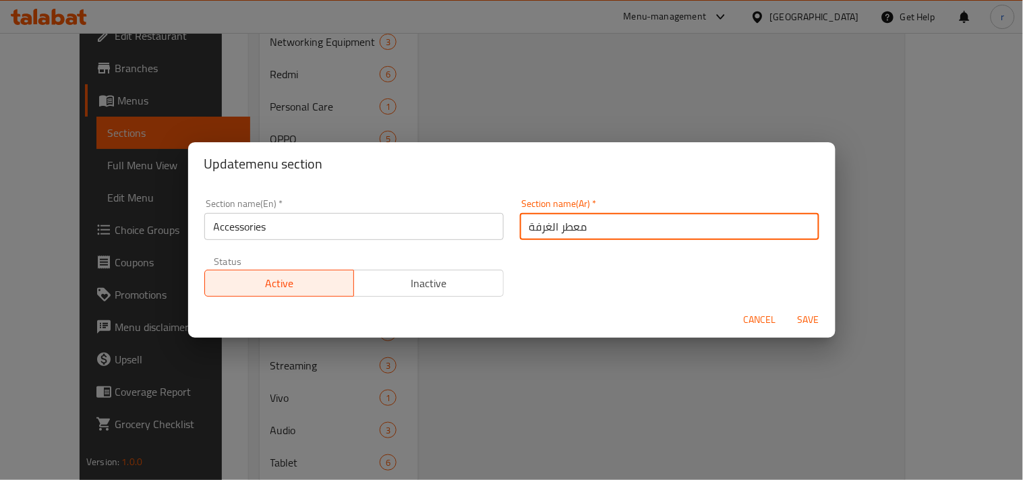
drag, startPoint x: 588, startPoint y: 230, endPoint x: 484, endPoint y: 220, distance: 104.3
click at [484, 220] on div "Section name(En)   * Accessories Section name(En) * Section name(Ar)   * معطر ا…" at bounding box center [511, 248] width 631 height 114
paste input "الملحقات"
type input "الملحقات"
click at [815, 318] on span "Save" at bounding box center [808, 320] width 32 height 17
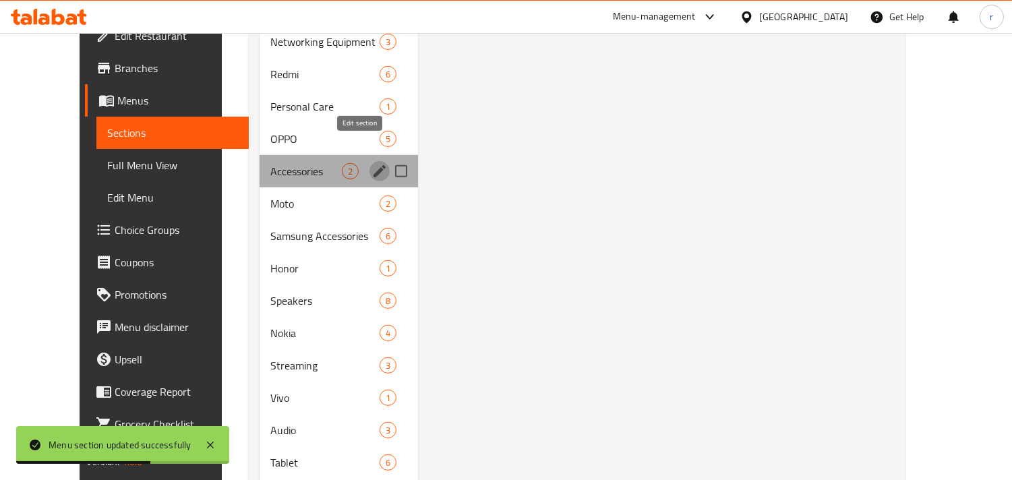
click at [372, 163] on icon "edit" at bounding box center [380, 171] width 16 height 16
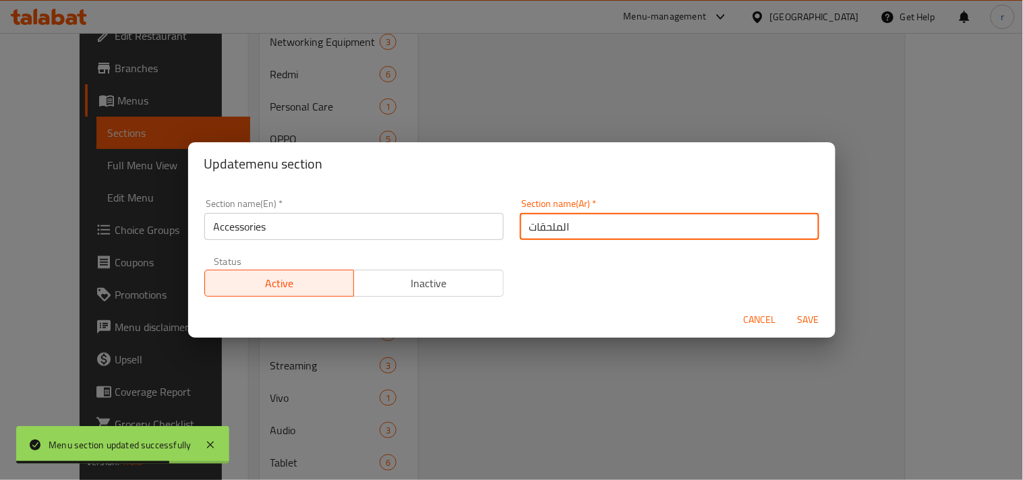
click at [571, 227] on input "الملحقات" at bounding box center [669, 226] width 299 height 27
drag, startPoint x: 571, startPoint y: 227, endPoint x: 550, endPoint y: 231, distance: 21.3
click at [558, 231] on input "الملحقات" at bounding box center [669, 226] width 299 height 27
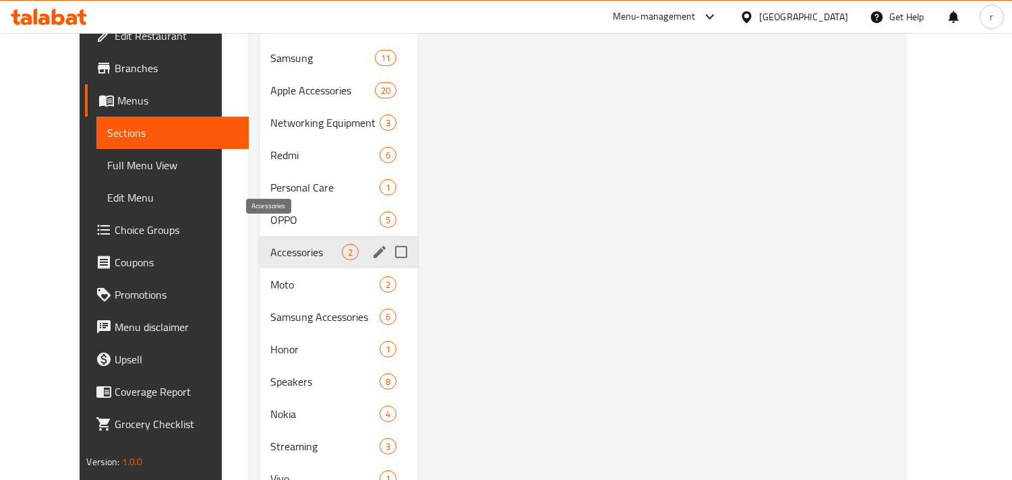
scroll to position [1123, 0]
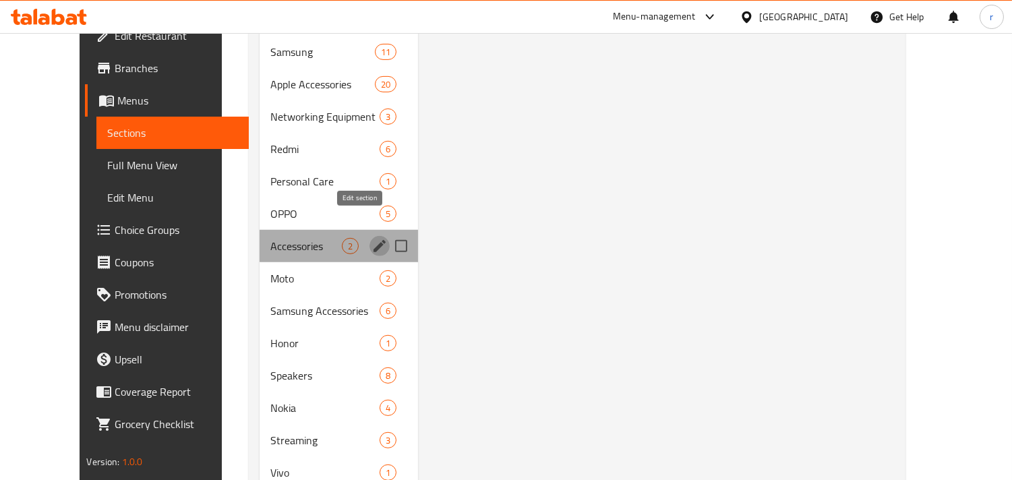
click at [374, 240] on icon "edit" at bounding box center [380, 246] width 12 height 12
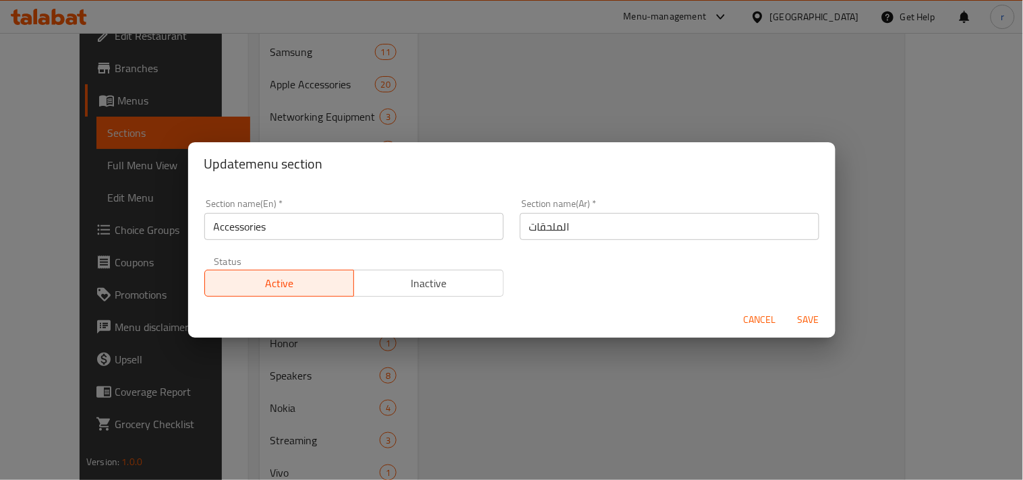
click at [216, 231] on input "Accessories" at bounding box center [353, 226] width 299 height 27
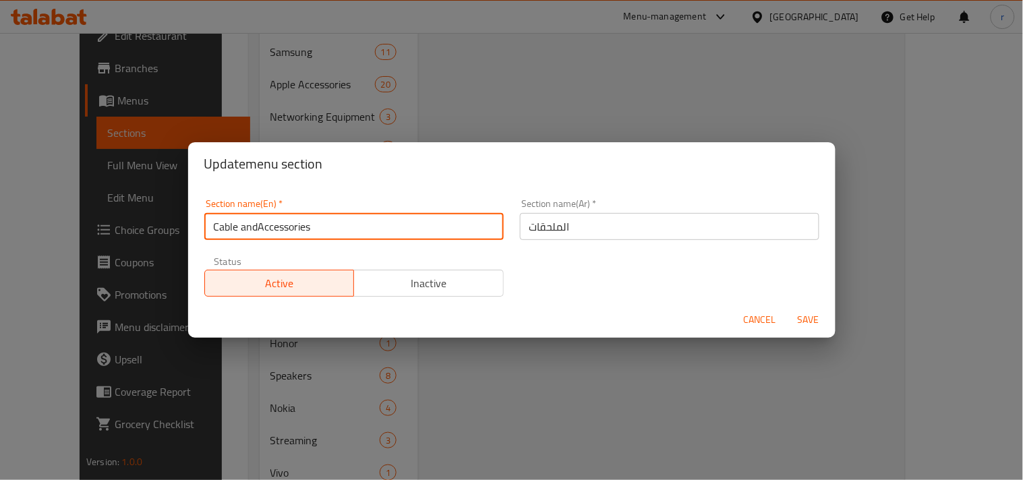
type input "Cable and Accessories"
drag, startPoint x: 332, startPoint y: 225, endPoint x: 196, endPoint y: 209, distance: 137.8
click at [196, 209] on div "Section name(En)   * Cable and Accessories Section name(En) *" at bounding box center [354, 219] width 316 height 57
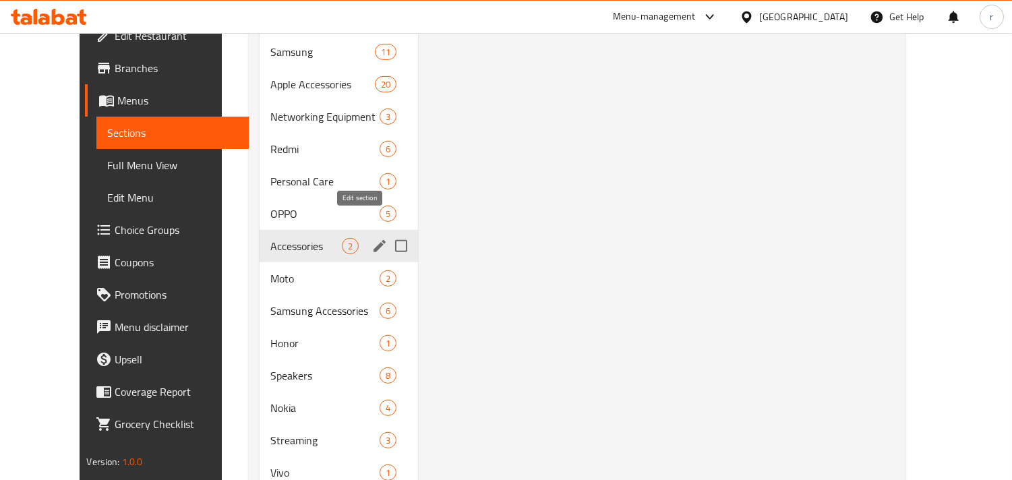
click at [374, 240] on icon "edit" at bounding box center [380, 246] width 12 height 12
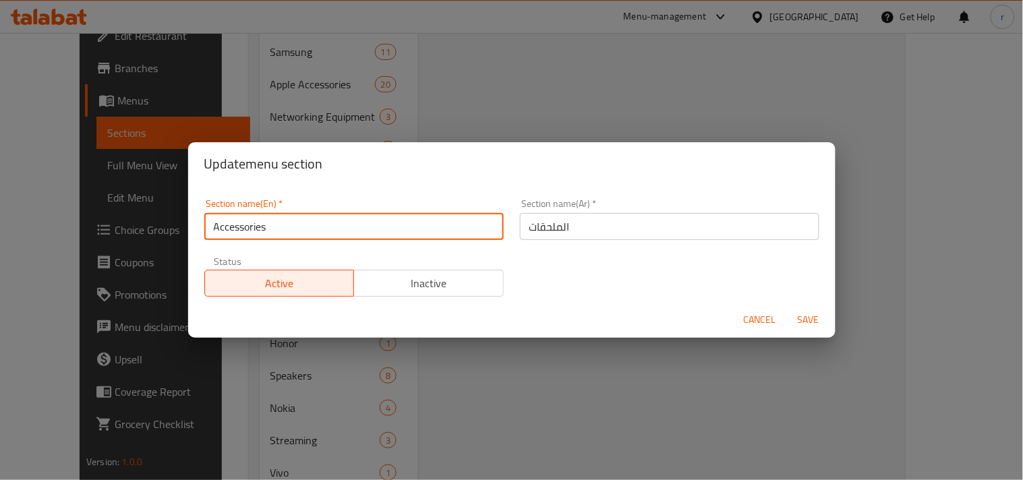
click at [214, 230] on input "Accessories" at bounding box center [353, 226] width 299 height 27
type input "Cable and Accessories"
click at [576, 235] on input "الملحقات" at bounding box center [669, 226] width 299 height 27
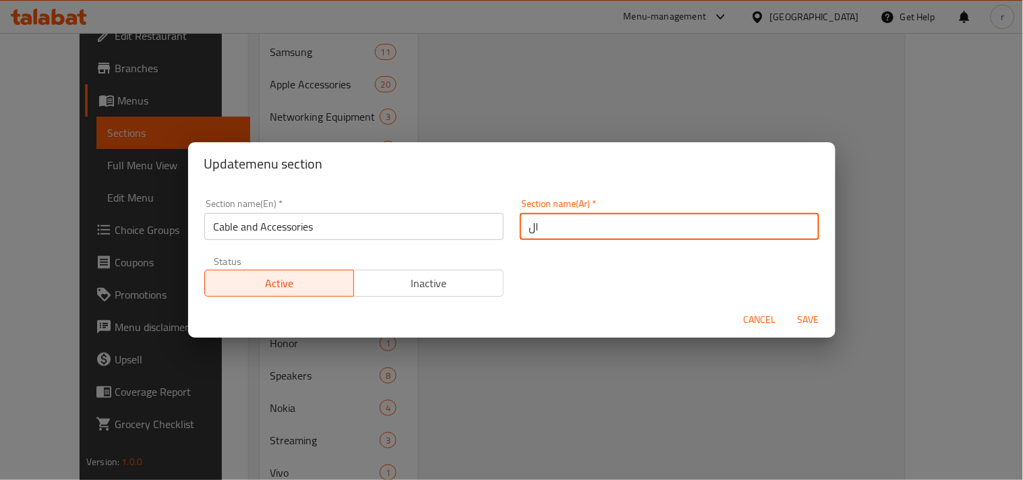
type input "ا"
paste input "الكابلات والملحقات"
type input "الكابلات والملحقات"
click at [812, 317] on span "Save" at bounding box center [808, 320] width 32 height 17
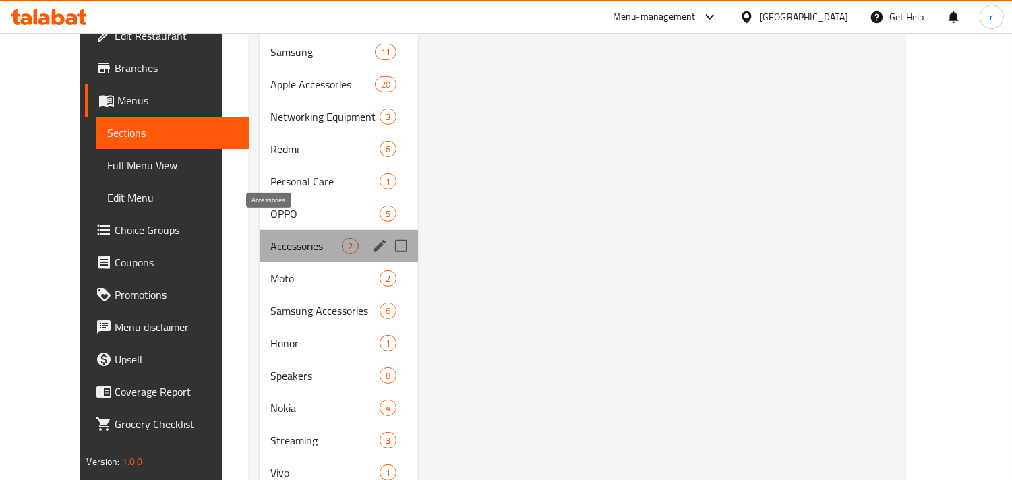
click at [270, 238] on span "Accessories" at bounding box center [305, 246] width 71 height 16
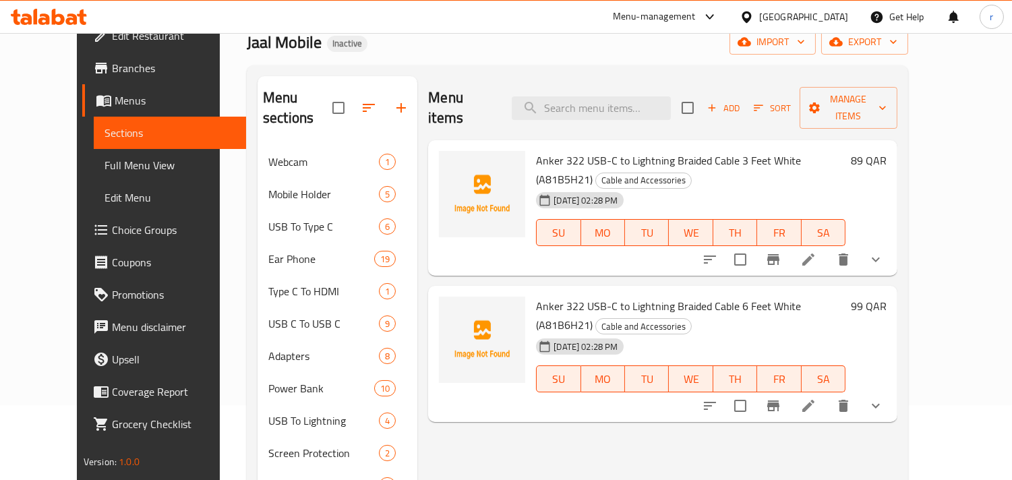
scroll to position [0, 0]
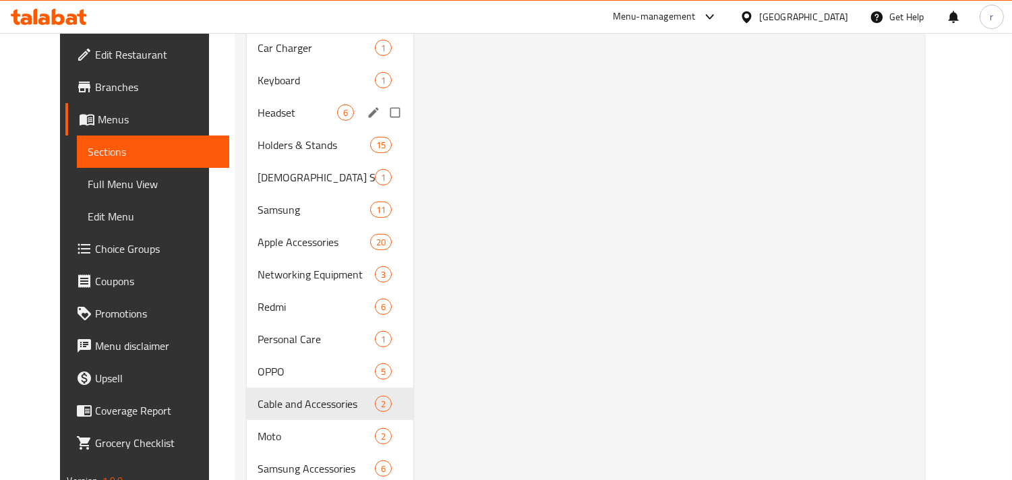
scroll to position [974, 0]
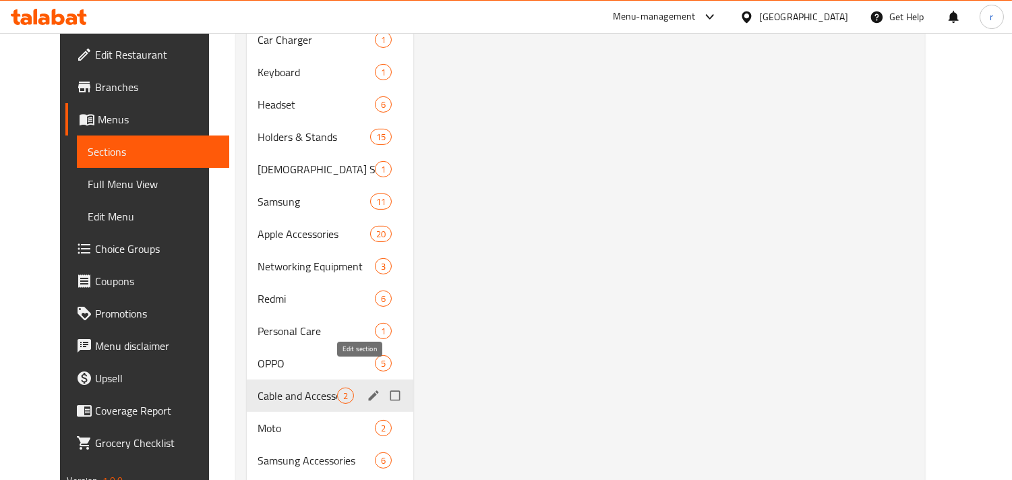
click at [367, 389] on icon "edit" at bounding box center [373, 395] width 13 height 13
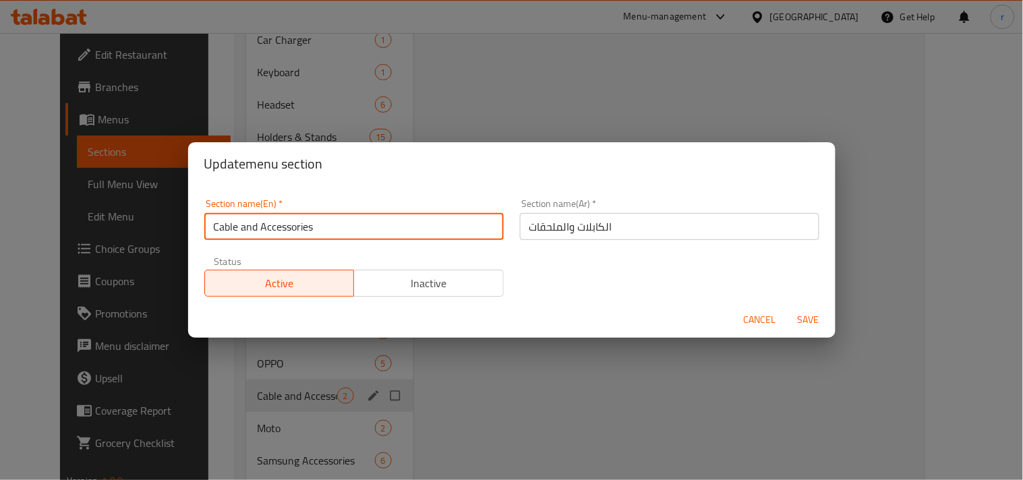
drag, startPoint x: 372, startPoint y: 229, endPoint x: 193, endPoint y: 219, distance: 179.0
click at [193, 219] on div "Section name(En)   * Cable and Accessories Section name(En) * Section name(Ar) …" at bounding box center [511, 243] width 647 height 117
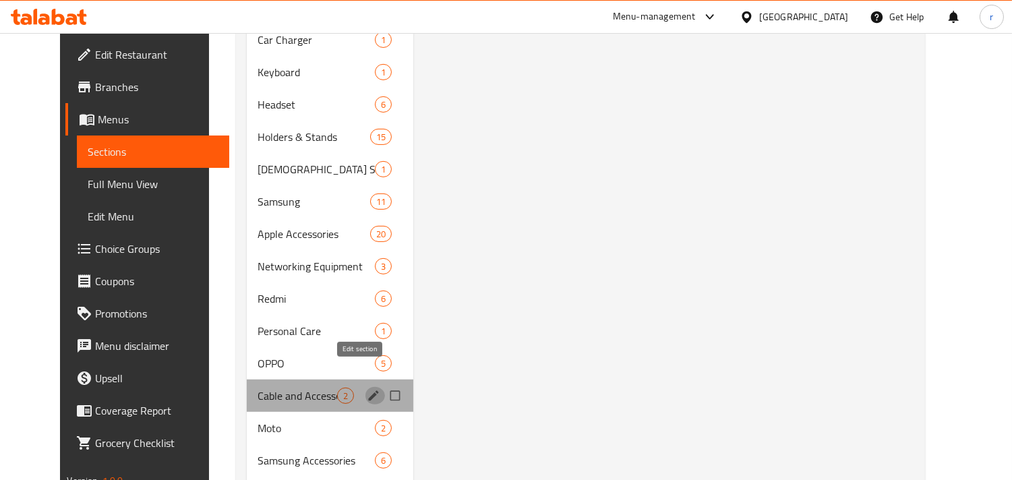
click at [367, 389] on icon "edit" at bounding box center [373, 395] width 13 height 13
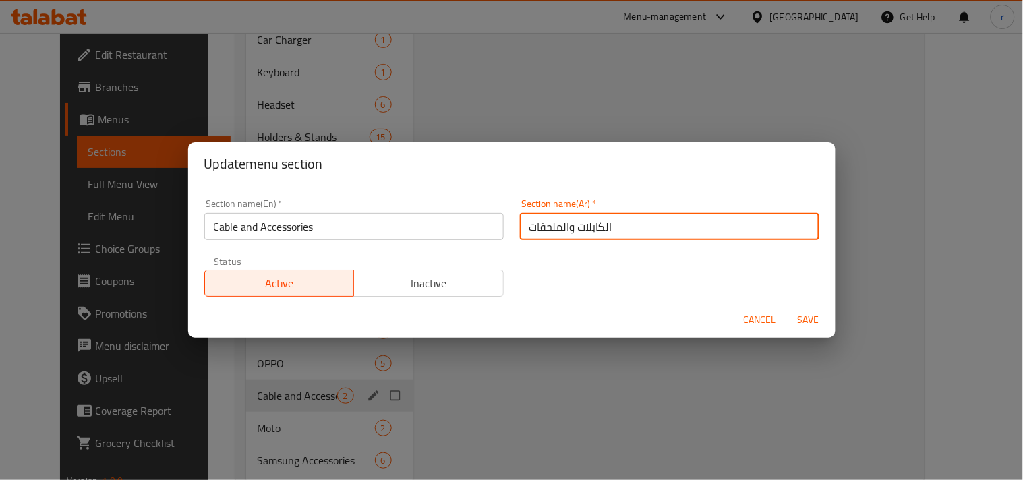
drag, startPoint x: 620, startPoint y: 223, endPoint x: 455, endPoint y: 216, distance: 165.4
click at [455, 216] on div "Section name(En)   * Cable and Accessories Section name(En) * Section name(Ar) …" at bounding box center [511, 248] width 631 height 114
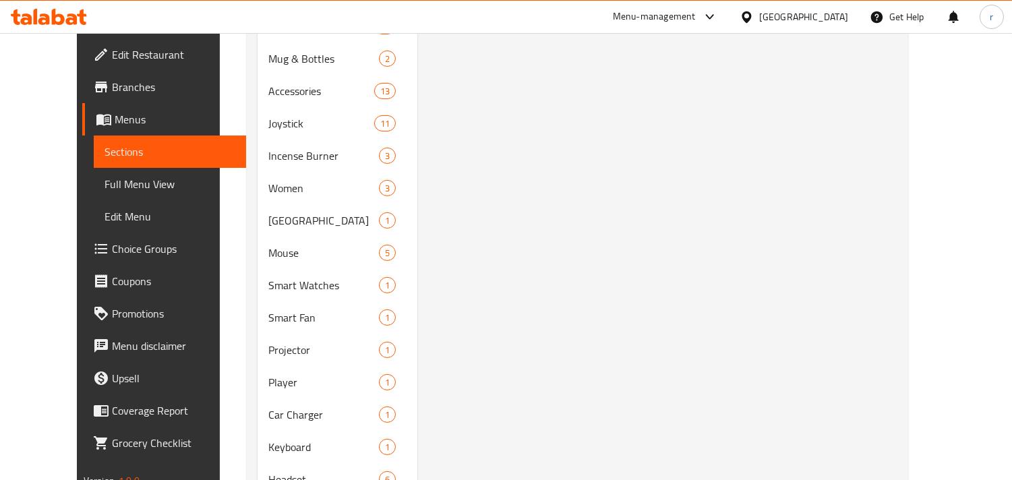
scroll to position [1043, 0]
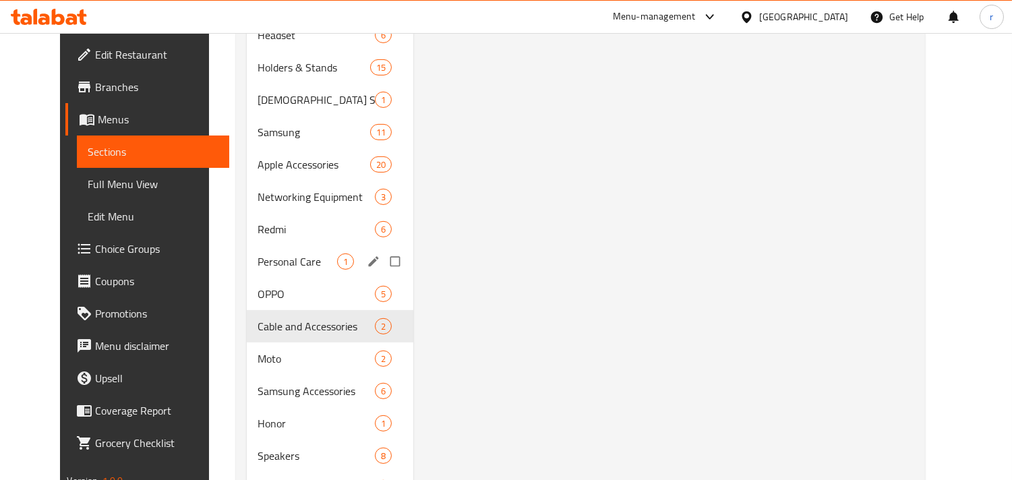
click at [276, 254] on span "Personal Care" at bounding box center [298, 262] width 80 height 16
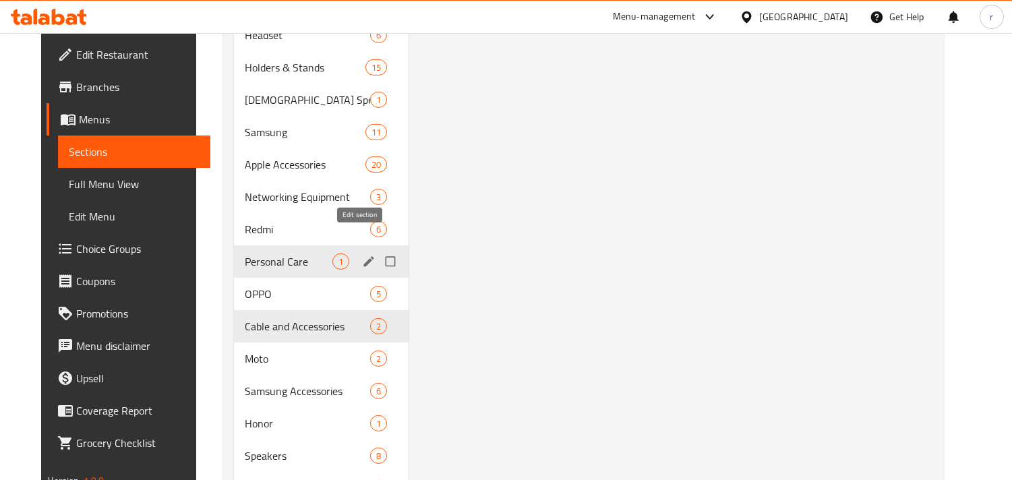
click at [362, 255] on icon "edit" at bounding box center [368, 261] width 13 height 13
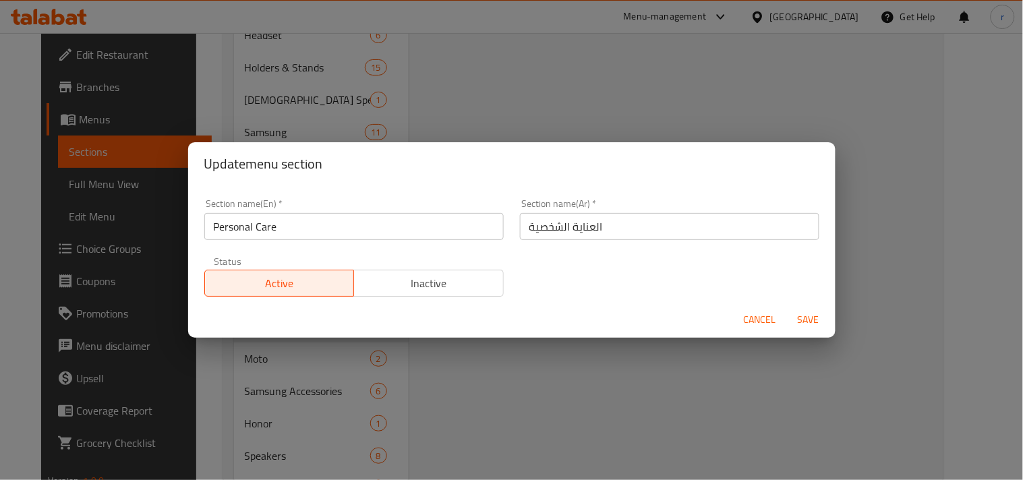
click at [763, 320] on span "Cancel" at bounding box center [760, 320] width 32 height 17
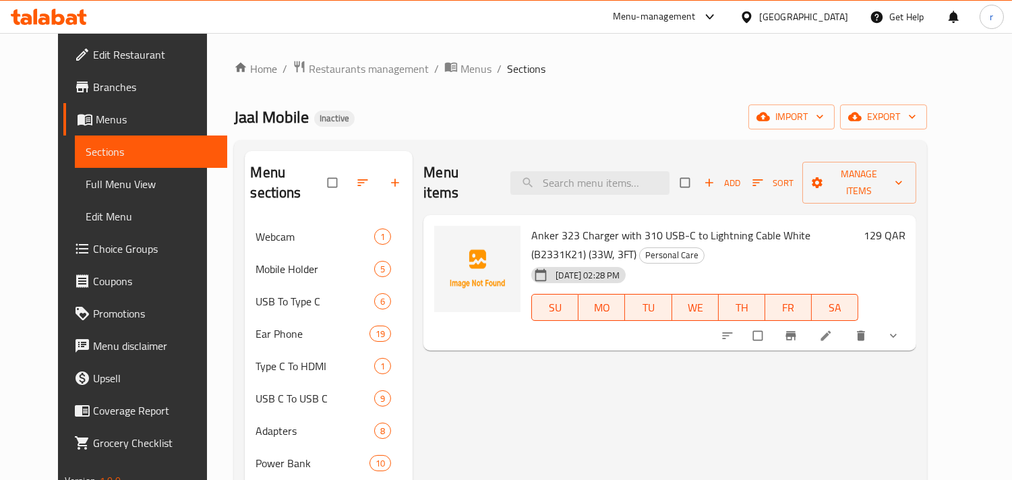
scroll to position [753, 0]
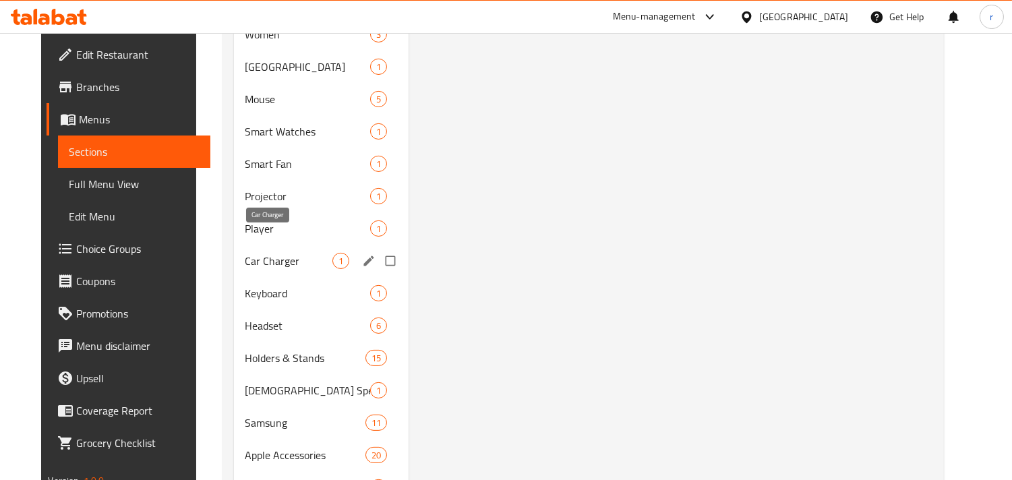
click at [257, 253] on span "Car Charger" at bounding box center [289, 261] width 88 height 16
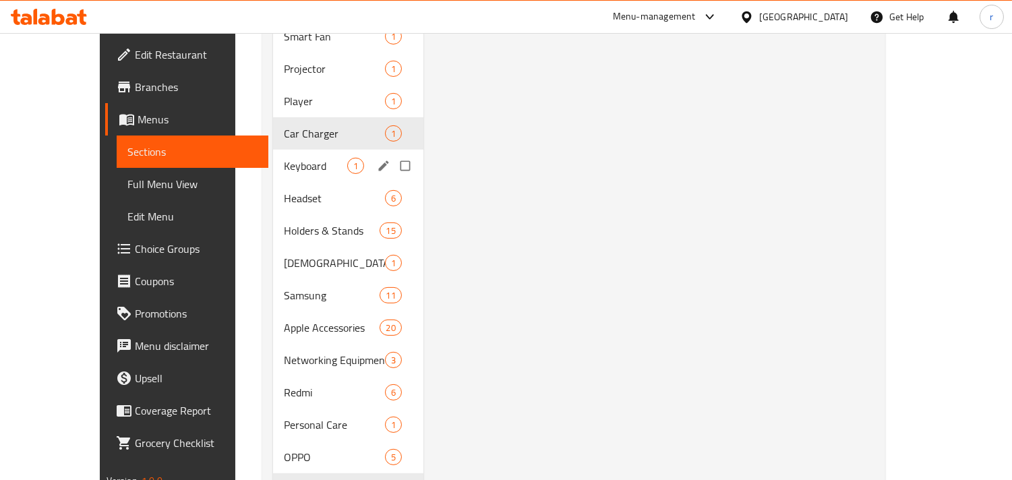
scroll to position [902, 0]
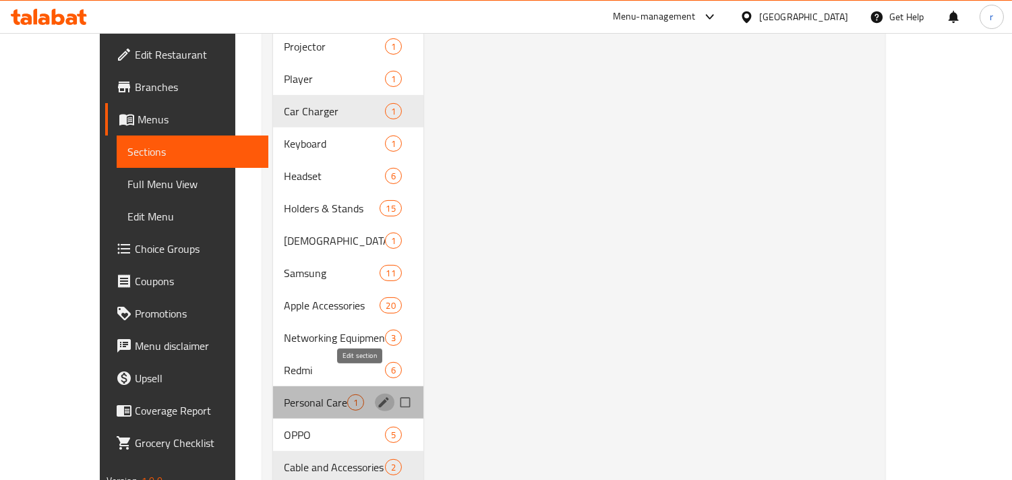
click at [377, 396] on icon "edit" at bounding box center [383, 402] width 13 height 13
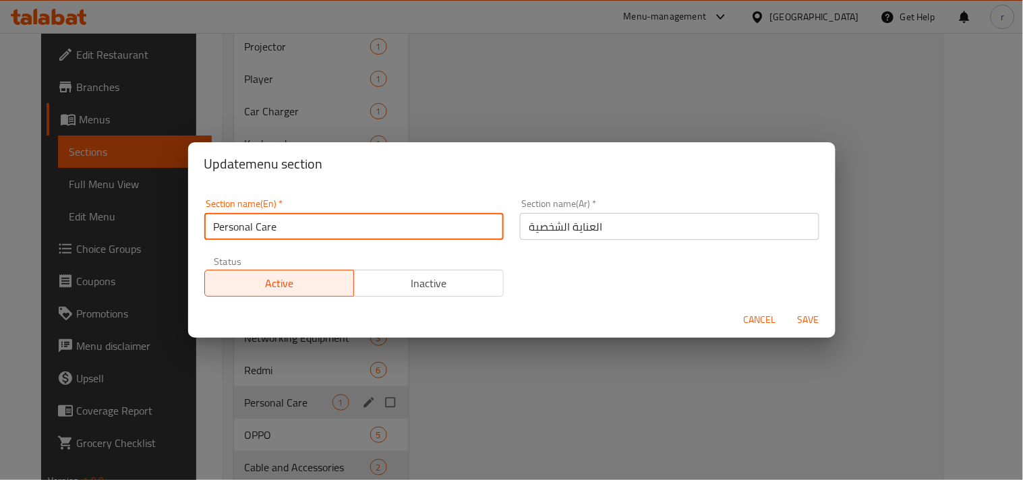
drag, startPoint x: 293, startPoint y: 237, endPoint x: 186, endPoint y: 221, distance: 107.8
click at [186, 221] on div "Update menu section Section name(En)   * Personal Care Section name(En) * Secti…" at bounding box center [511, 240] width 1023 height 480
paste input "الكابلات والملحقات"
type input "Charger"
click at [614, 231] on input "العناية الشخصية" at bounding box center [669, 226] width 299 height 27
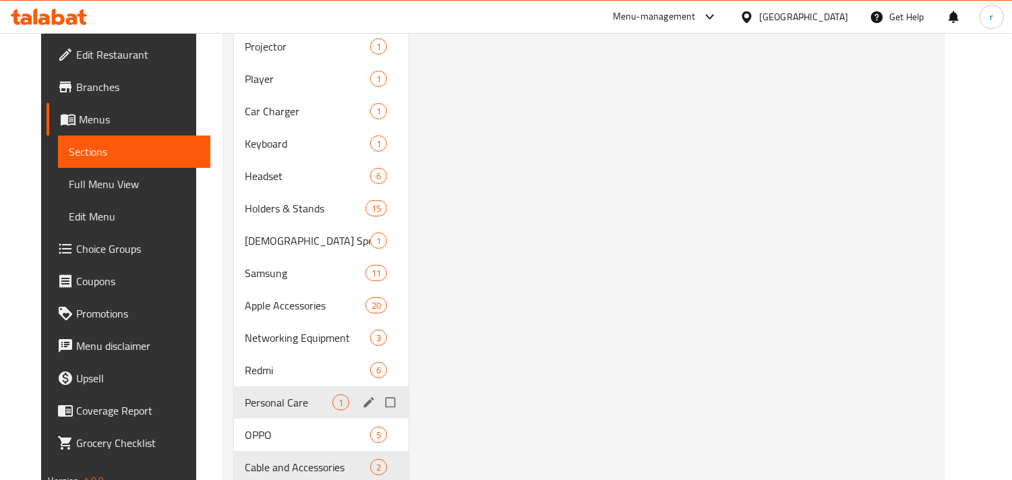
click at [362, 396] on icon "edit" at bounding box center [368, 402] width 13 height 13
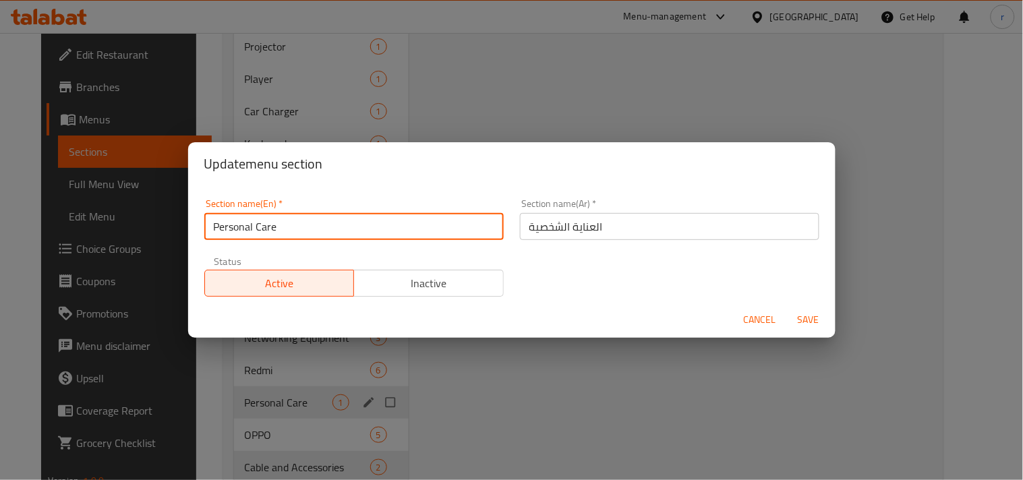
click at [293, 231] on input "Personal Care" at bounding box center [353, 226] width 299 height 27
type input "P"
type input "Charger"
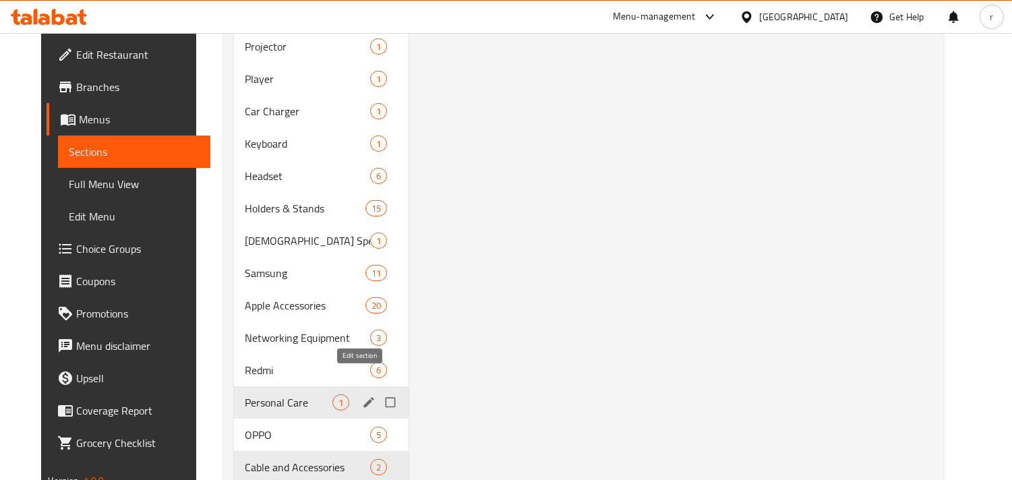
click at [362, 396] on icon "edit" at bounding box center [368, 402] width 13 height 13
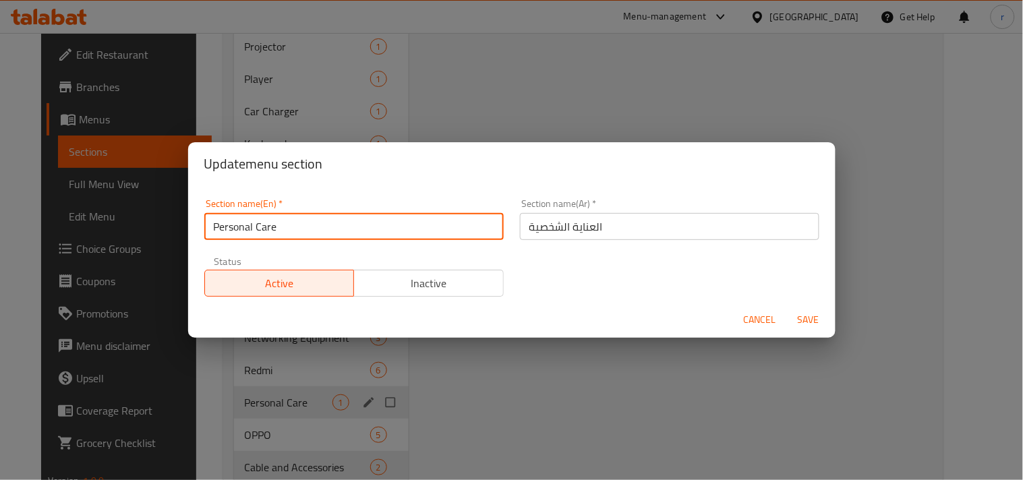
drag, startPoint x: 287, startPoint y: 230, endPoint x: 217, endPoint y: 225, distance: 70.3
click at [217, 225] on input "Personal Care" at bounding box center [353, 226] width 299 height 27
type input "P"
type input "Charger"
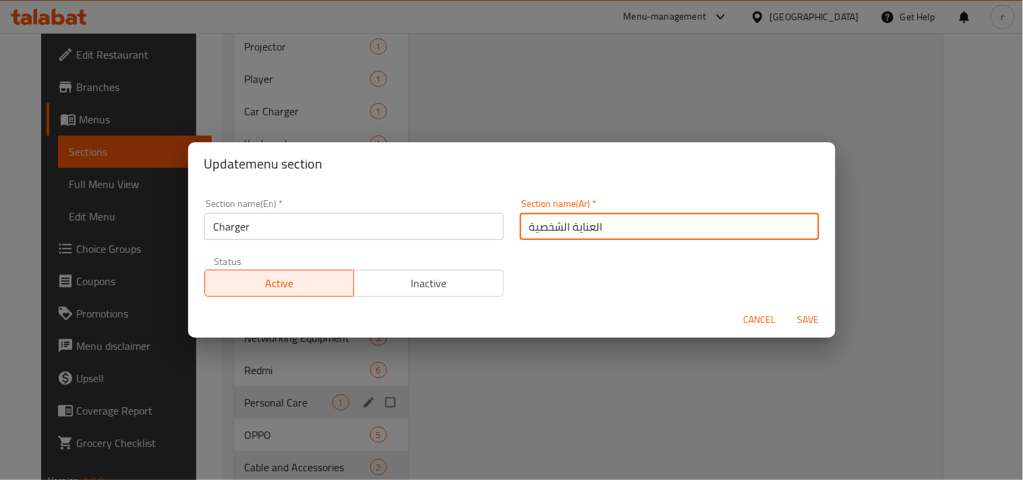
click at [602, 225] on input "العناية الشخصية" at bounding box center [669, 226] width 299 height 27
type input "ا"
paste input "شاحن"
type input "شاحن"
click at [805, 319] on span "Save" at bounding box center [808, 320] width 32 height 17
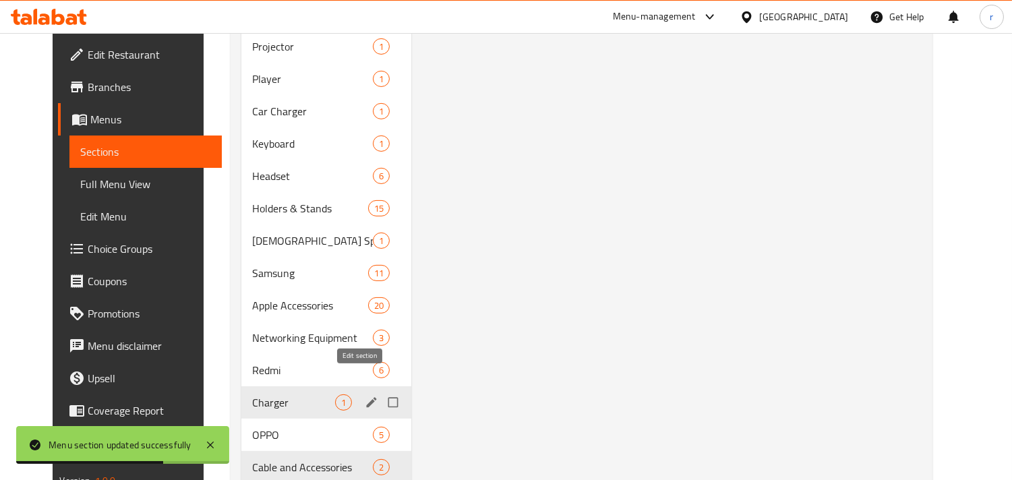
click at [367, 397] on icon "edit" at bounding box center [372, 402] width 10 height 10
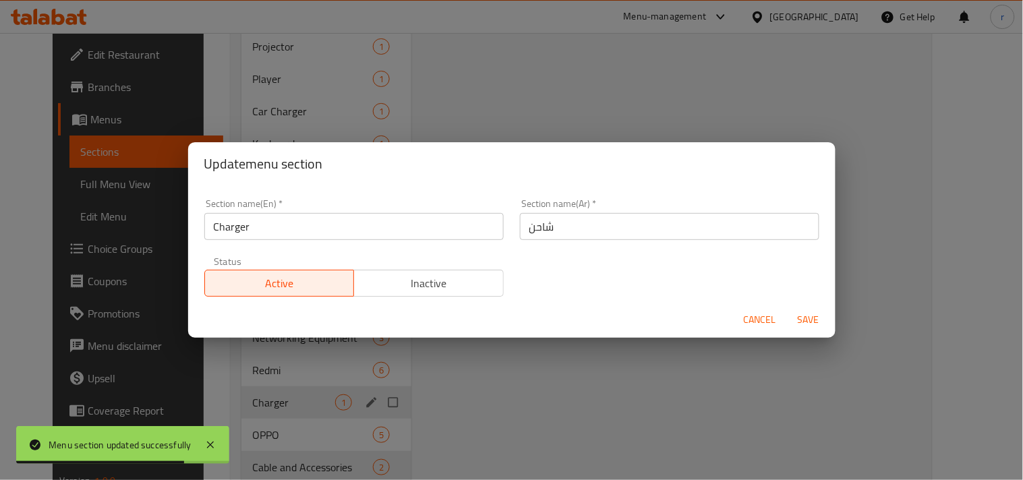
click at [276, 227] on input "Charger" at bounding box center [353, 226] width 299 height 27
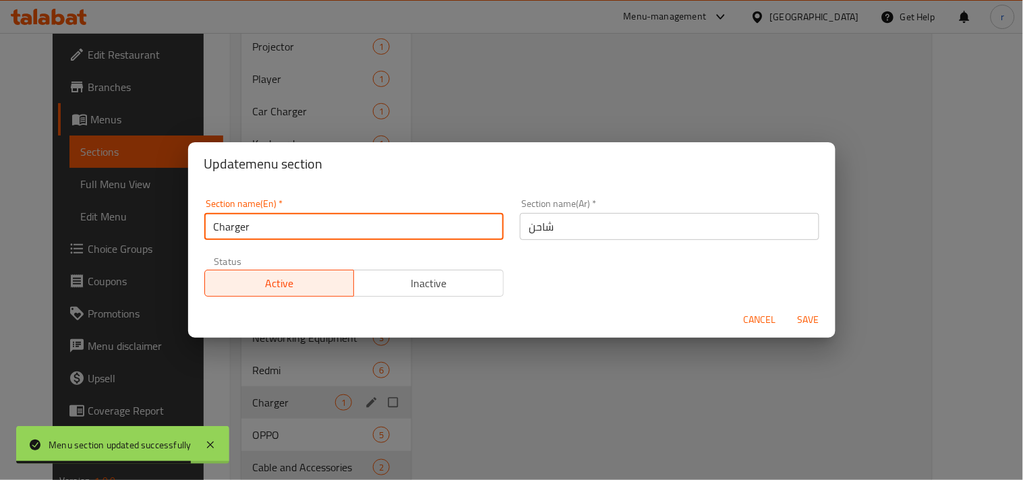
click at [276, 227] on input "Charger" at bounding box center [353, 226] width 299 height 27
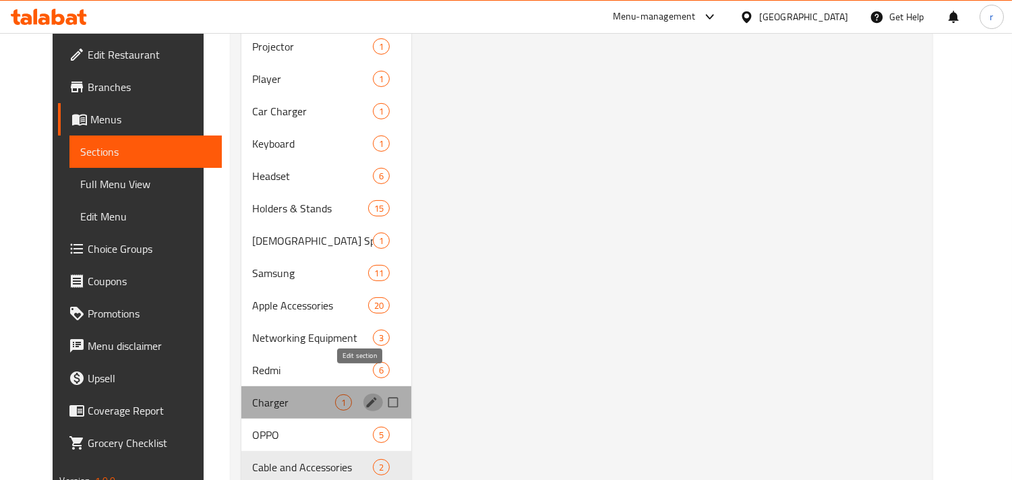
click at [367, 397] on icon "edit" at bounding box center [372, 402] width 10 height 10
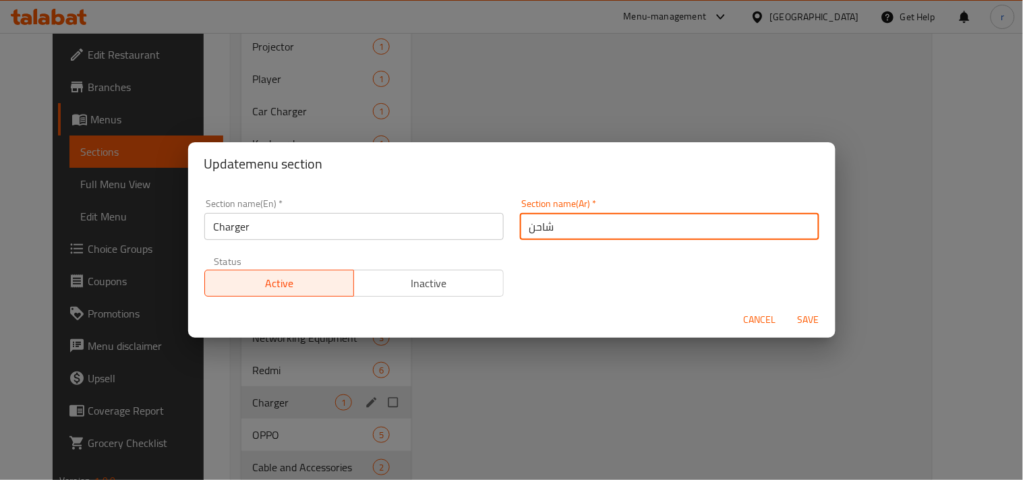
drag, startPoint x: 553, startPoint y: 231, endPoint x: 510, endPoint y: 233, distance: 43.2
click at [512, 233] on div "Section name(Ar)   * شاحن Section name(Ar) *" at bounding box center [670, 219] width 316 height 57
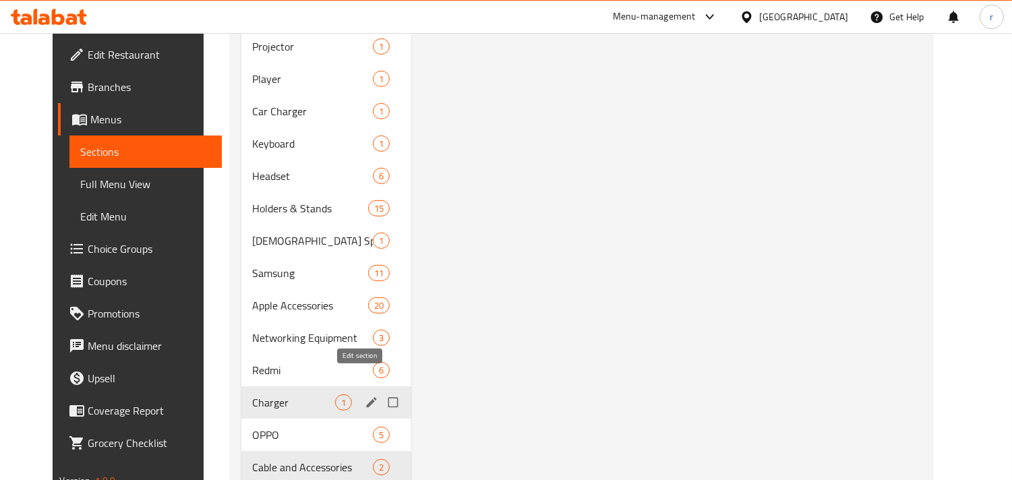
click at [367, 397] on icon "edit" at bounding box center [372, 402] width 10 height 10
click at [365, 396] on icon "edit" at bounding box center [371, 402] width 13 height 13
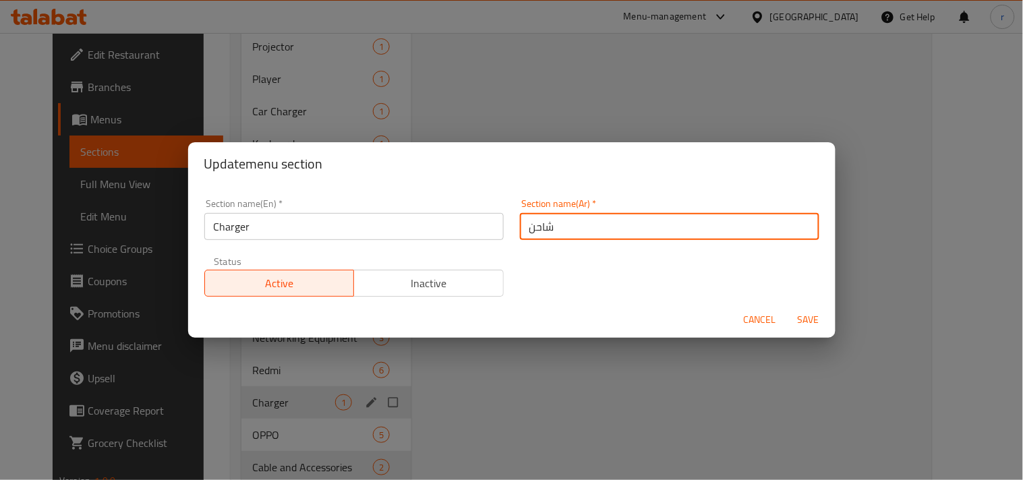
click at [569, 228] on input "شاحن" at bounding box center [669, 226] width 299 height 27
type input "ش"
paste input "تشارجر"
type input "تشارجر"
click at [807, 318] on span "Save" at bounding box center [808, 320] width 32 height 17
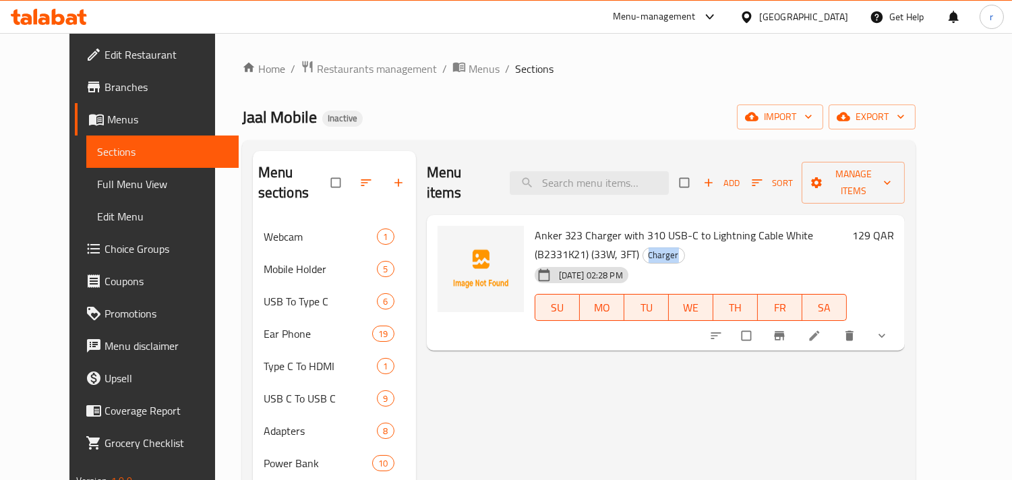
click at [97, 185] on span "Full Menu View" at bounding box center [162, 184] width 131 height 16
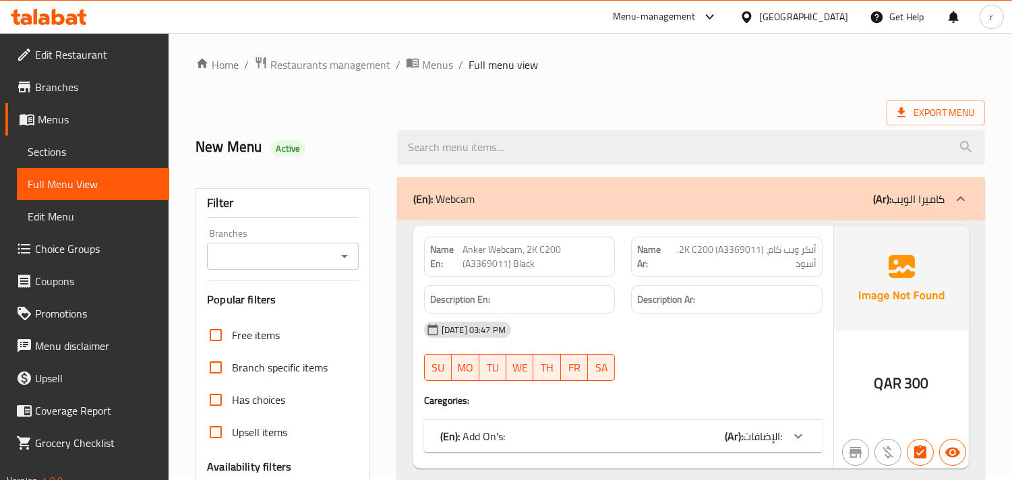
scroll to position [374, 0]
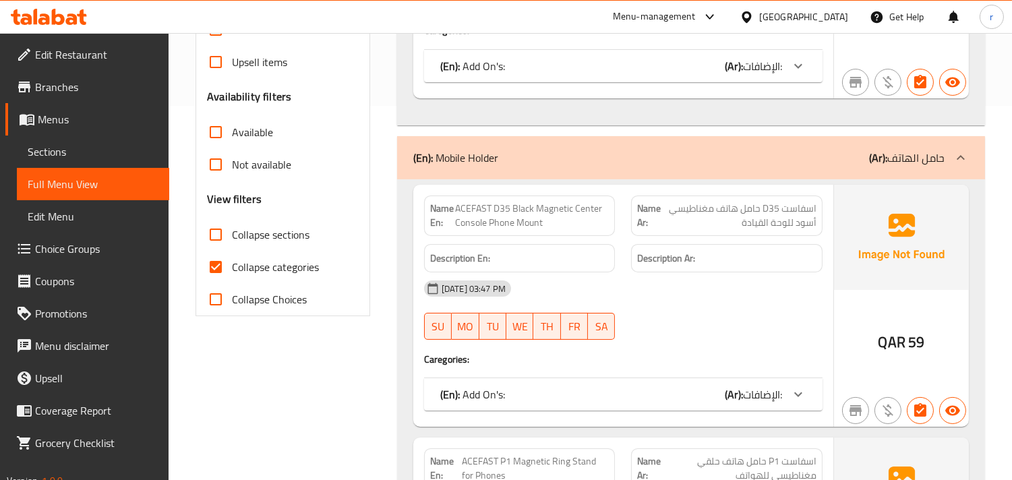
click at [210, 270] on input "Collapse categories" at bounding box center [216, 267] width 32 height 32
checkbox input "false"
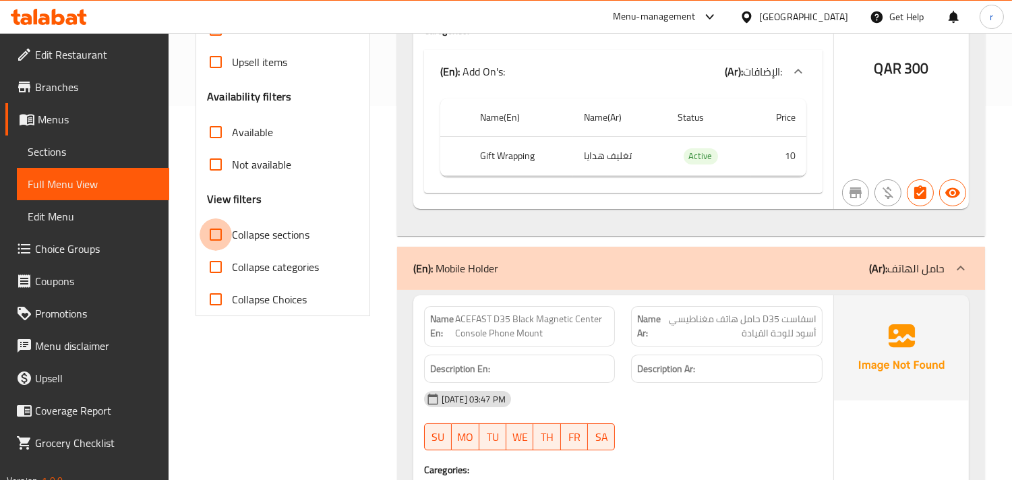
click at [221, 237] on input "Collapse sections" at bounding box center [216, 234] width 32 height 32
checkbox input "true"
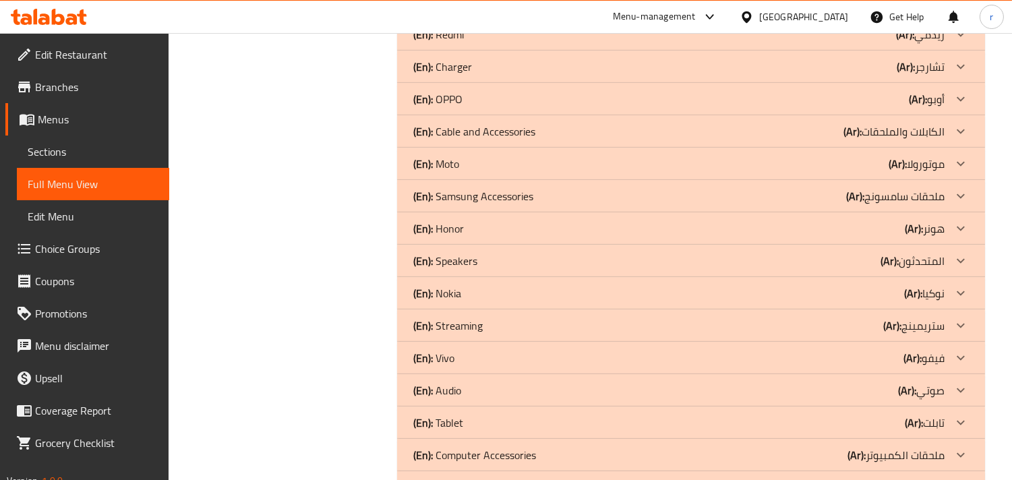
scroll to position [1198, 0]
click at [506, 129] on p "(En): Cable and Accessories" at bounding box center [474, 132] width 122 height 16
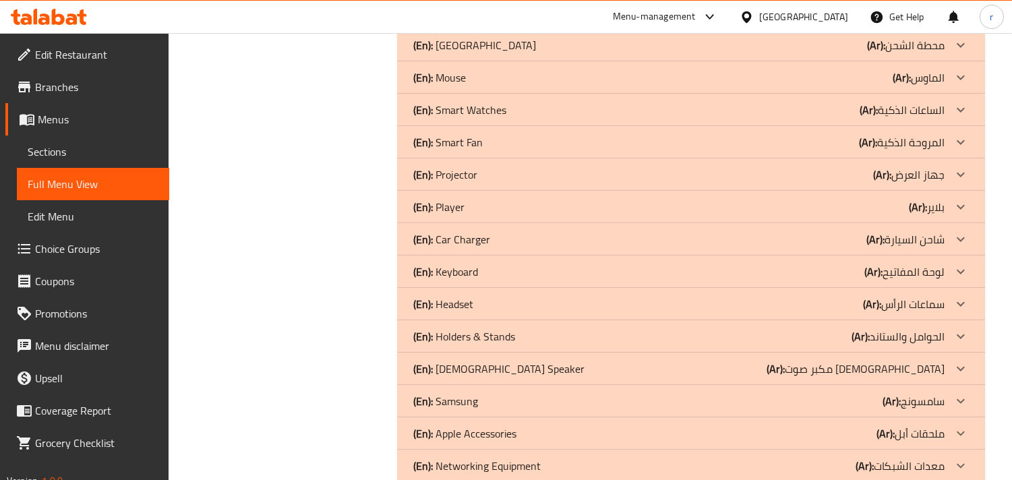
scroll to position [1026, 0]
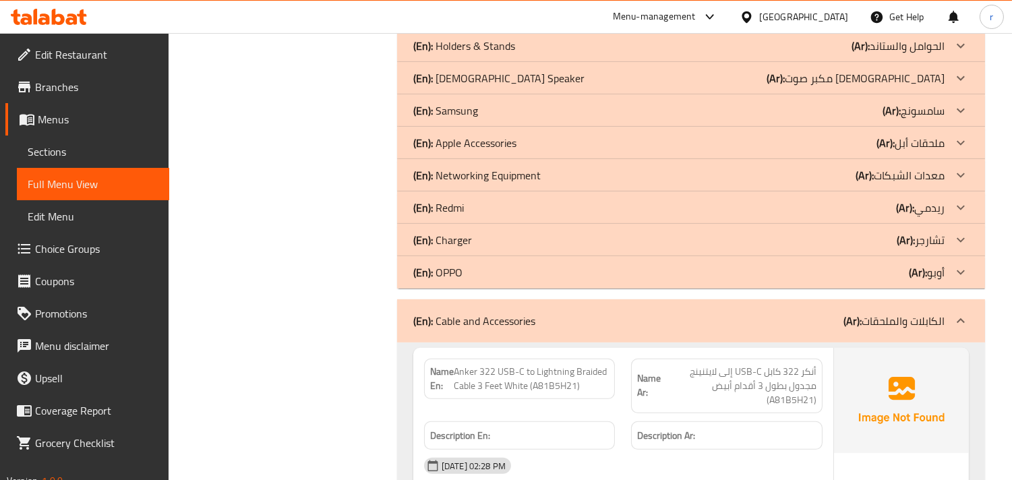
click at [521, 241] on div "(En): Charger (Ar): تشارجر" at bounding box center [678, 240] width 531 height 16
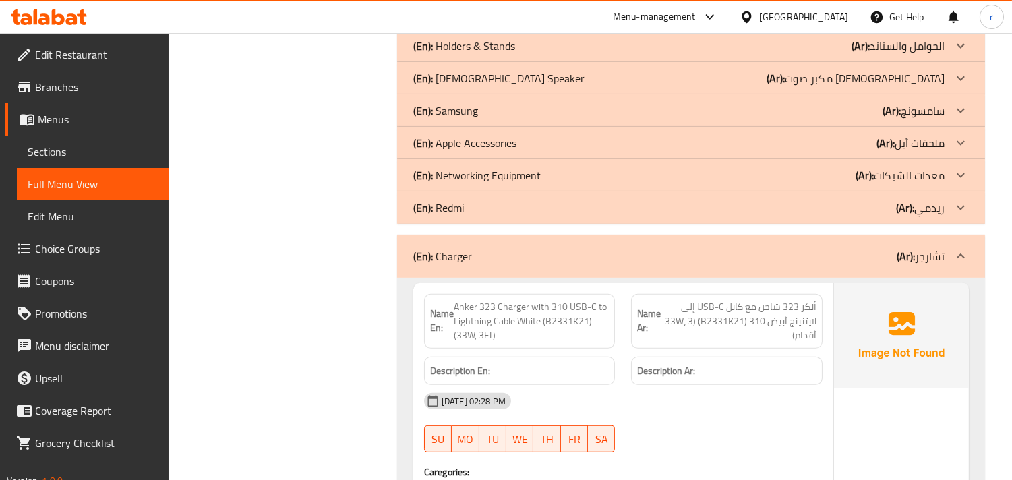
drag, startPoint x: 272, startPoint y: 252, endPoint x: 293, endPoint y: 108, distance: 145.8
drag, startPoint x: 517, startPoint y: 177, endPoint x: 471, endPoint y: 173, distance: 46.7
drag, startPoint x: 471, startPoint y: 173, endPoint x: 422, endPoint y: 179, distance: 48.9
click at [421, 183] on b "(En):" at bounding box center [423, 175] width 20 height 20
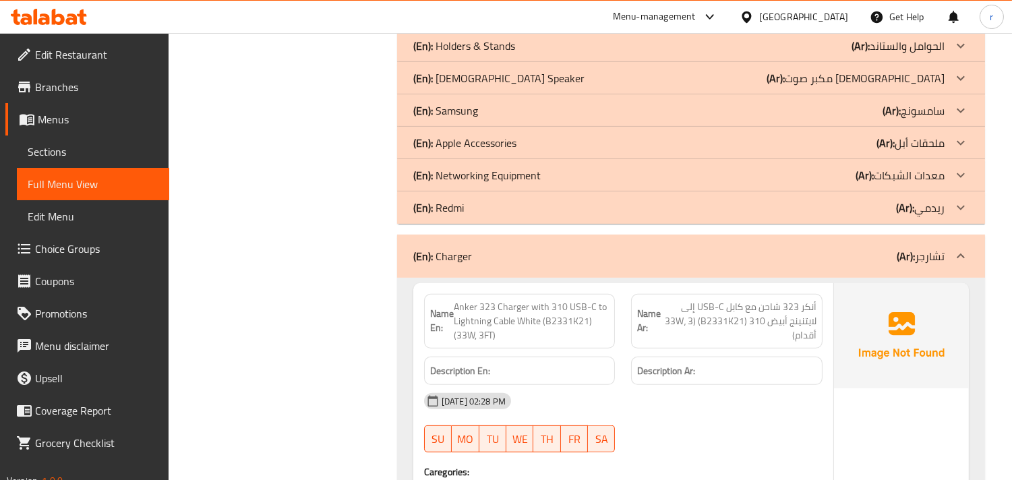
click at [422, 179] on b "(En):" at bounding box center [423, 175] width 20 height 20
click at [960, 174] on icon at bounding box center [961, 175] width 16 height 16
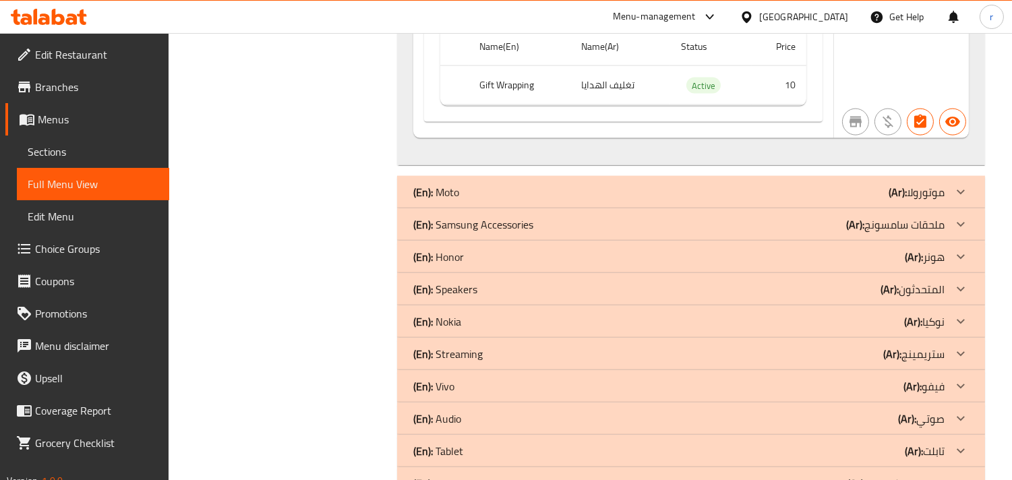
click at [959, 233] on icon at bounding box center [961, 224] width 16 height 16
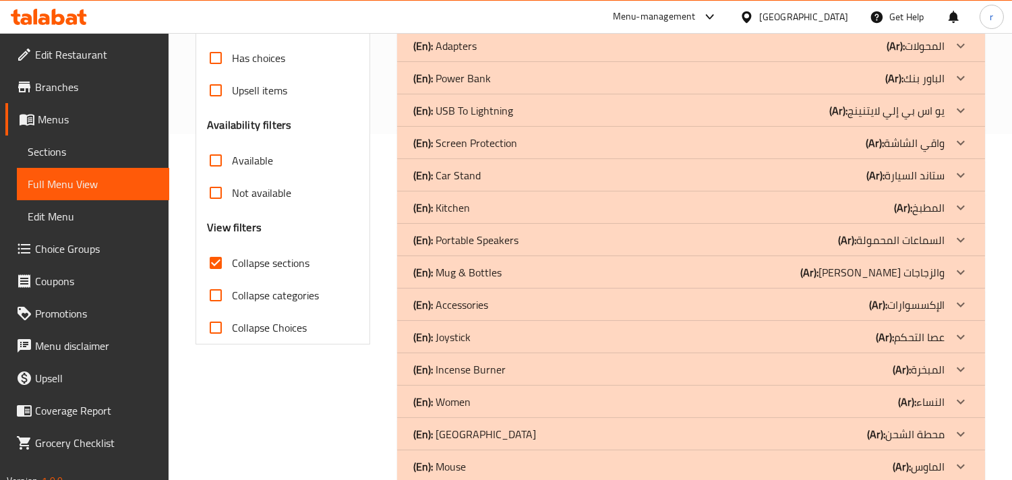
scroll to position [5951, 0]
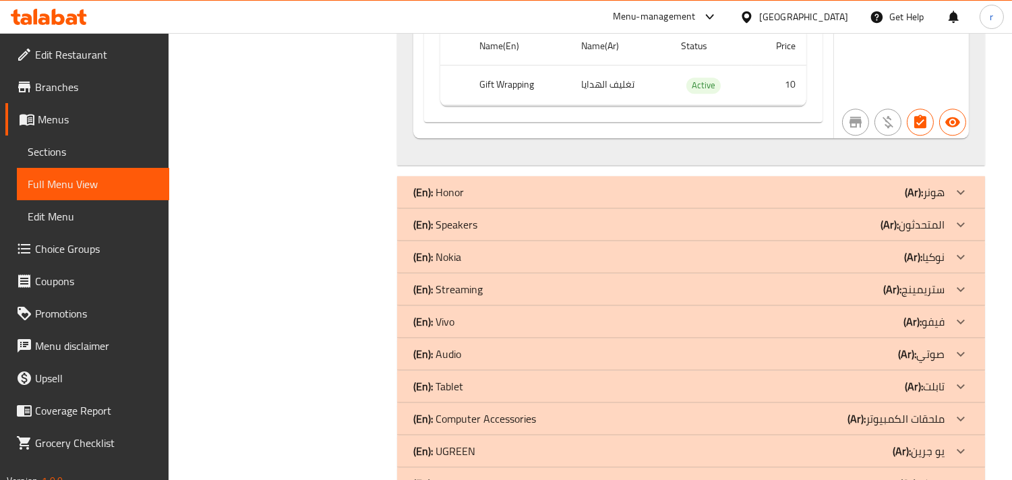
click at [958, 233] on icon at bounding box center [961, 224] width 16 height 16
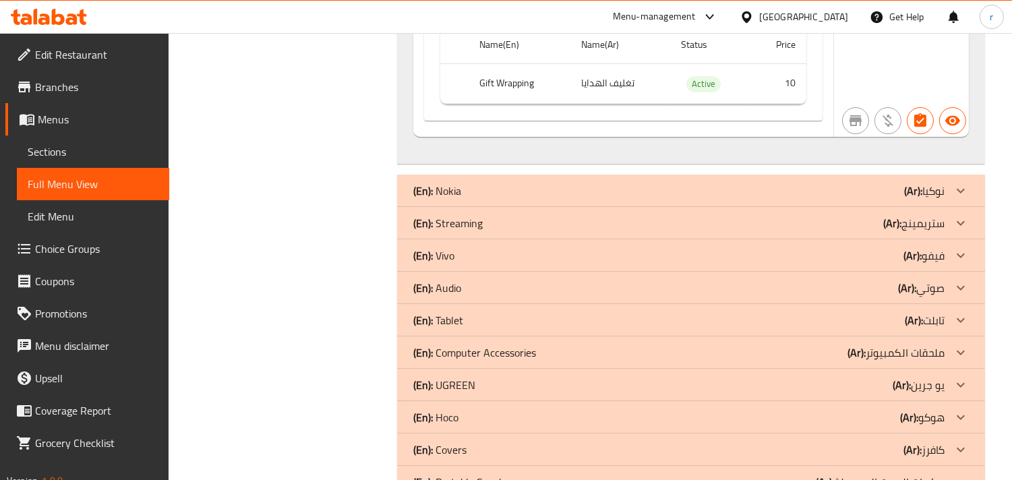
drag, startPoint x: 960, startPoint y: 239, endPoint x: 971, endPoint y: 241, distance: 11.5
click at [697, 231] on div "(En): Streaming (Ar): ستريمينج" at bounding box center [678, 223] width 531 height 16
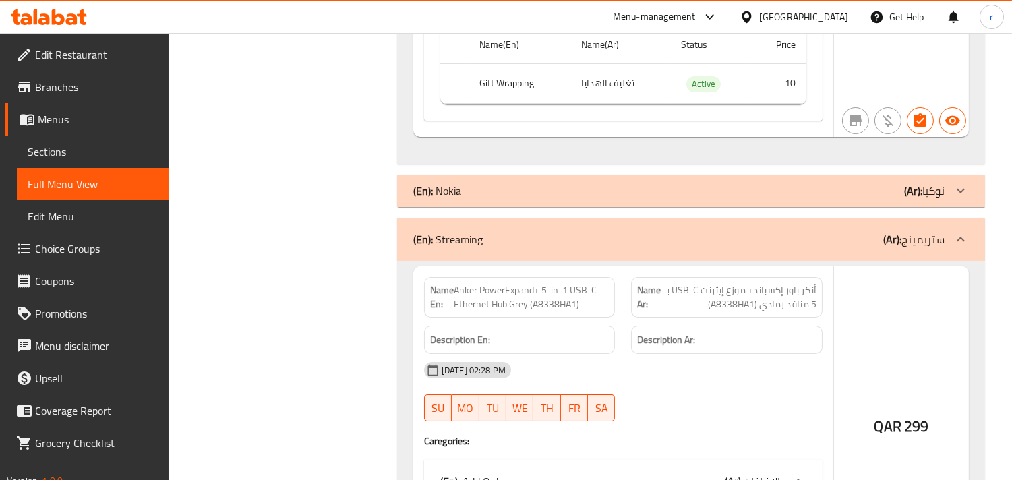
click at [971, 241] on div at bounding box center [961, 239] width 32 height 32
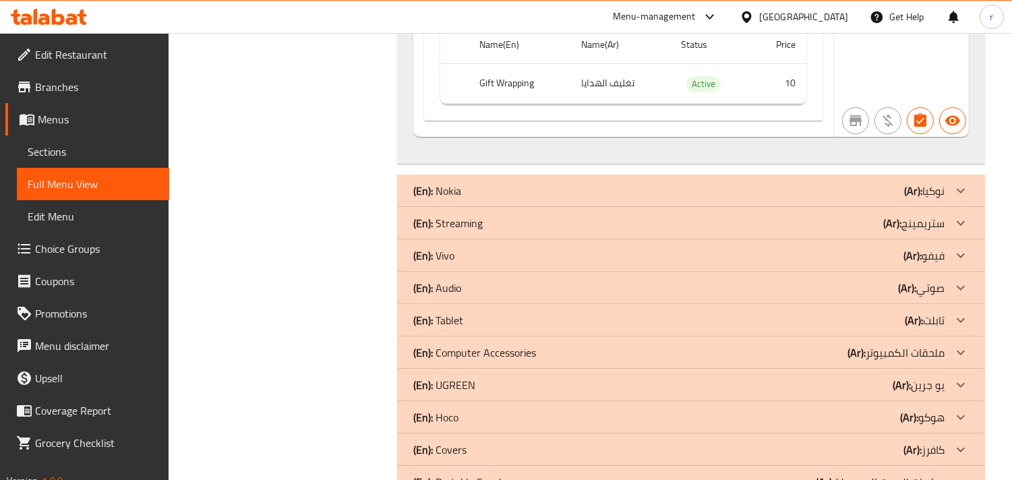
click at [968, 231] on icon at bounding box center [961, 223] width 16 height 16
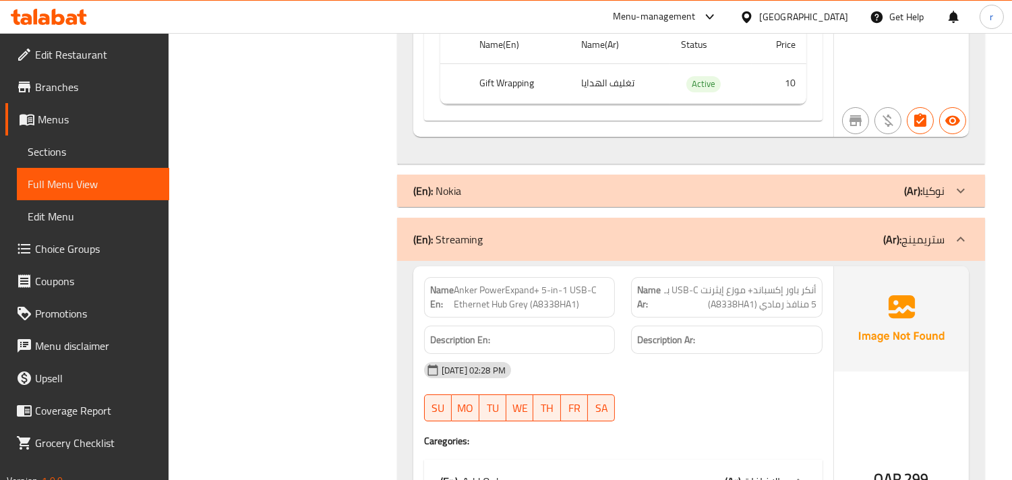
scroll to position [10225, 0]
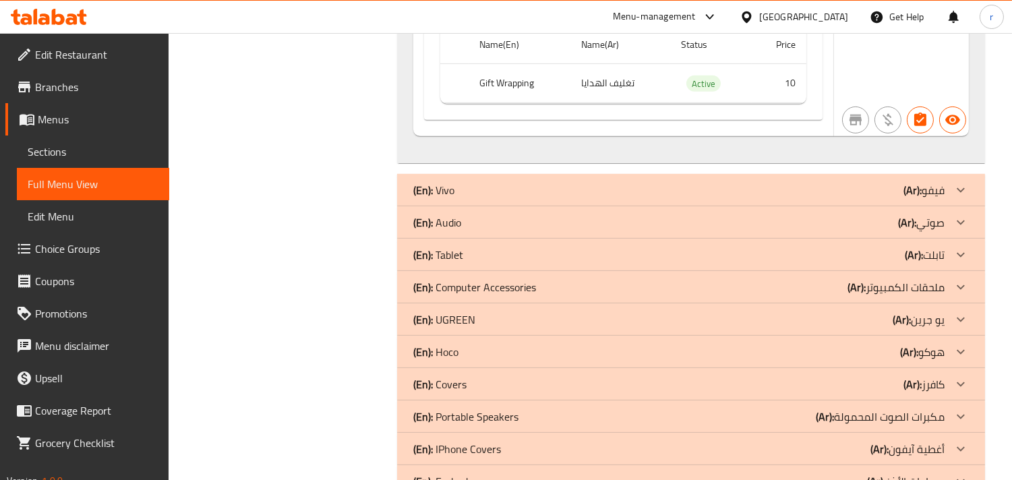
click at [962, 231] on icon at bounding box center [961, 222] width 16 height 16
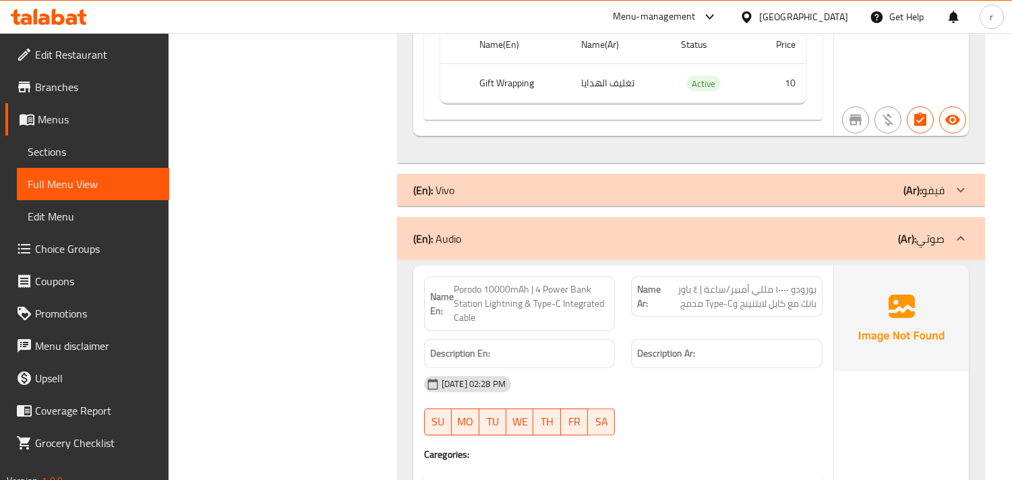
scroll to position [11646, 0]
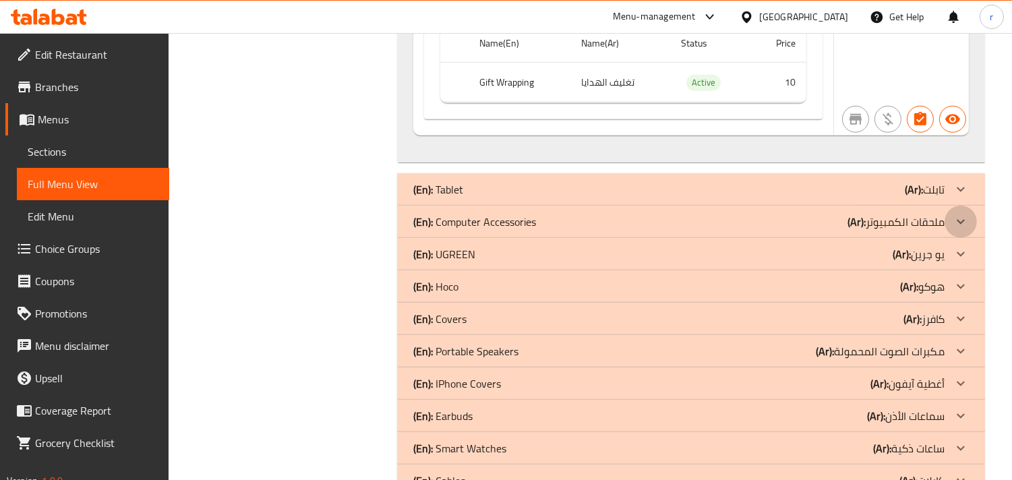
click at [962, 225] on icon at bounding box center [961, 222] width 8 height 5
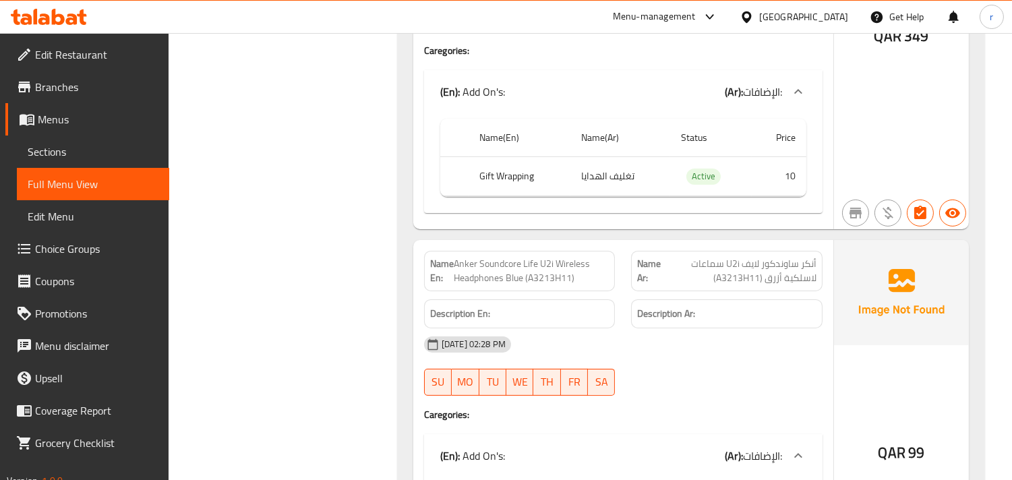
scroll to position [9698, 0]
